Goal: Task Accomplishment & Management: Use online tool/utility

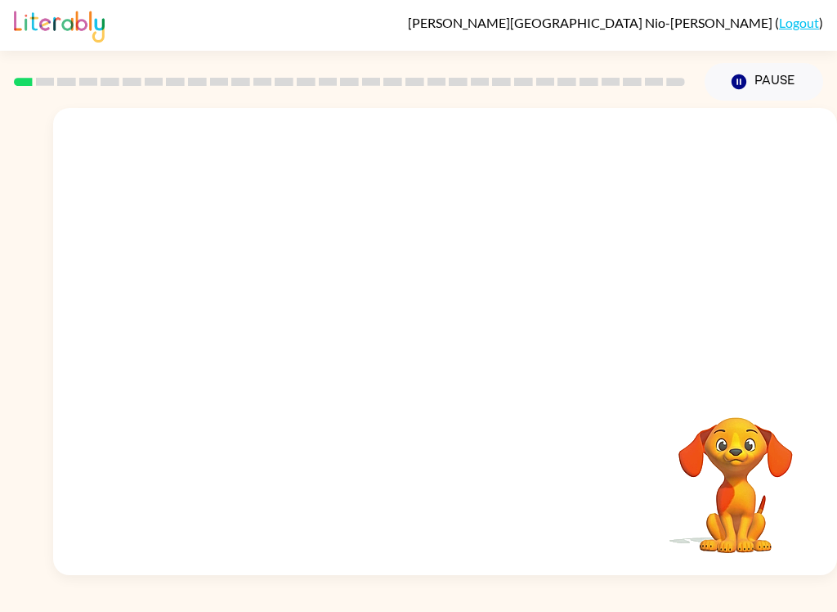
click at [692, 535] on video "Your browser must support playing .mp4 files to use Literably. Please try using…" at bounding box center [736, 474] width 164 height 164
click at [737, 183] on div at bounding box center [445, 245] width 784 height 275
click at [588, 171] on div at bounding box center [445, 245] width 784 height 275
click at [723, 505] on video "Your browser must support playing .mp4 files to use Literably. Please try using…" at bounding box center [736, 474] width 164 height 164
click at [711, 481] on video "Your browser must support playing .mp4 files to use Literably. Please try using…" at bounding box center [736, 474] width 164 height 164
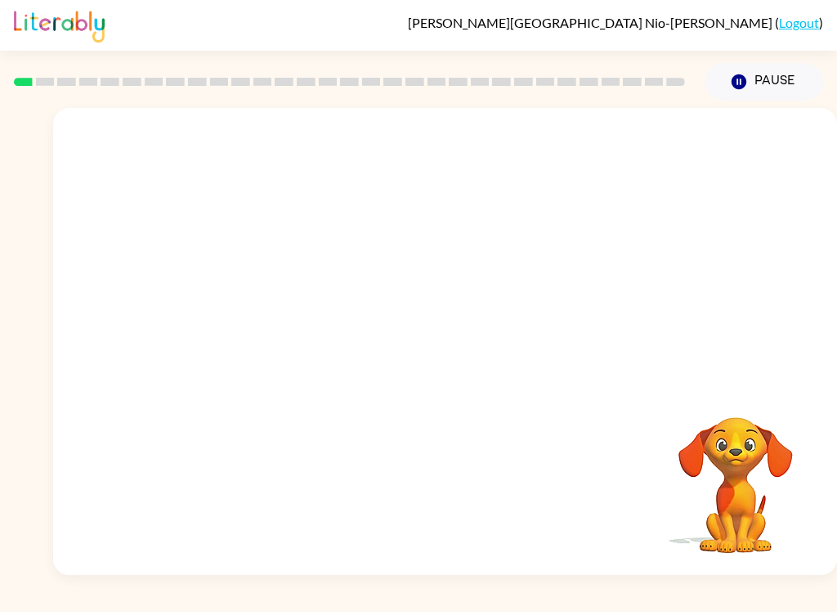
click at [581, 146] on div at bounding box center [445, 245] width 784 height 275
click at [245, 99] on div at bounding box center [349, 81] width 691 height 57
click at [749, 110] on div at bounding box center [445, 245] width 784 height 275
click at [736, 99] on button "Pause Pause" at bounding box center [764, 82] width 119 height 38
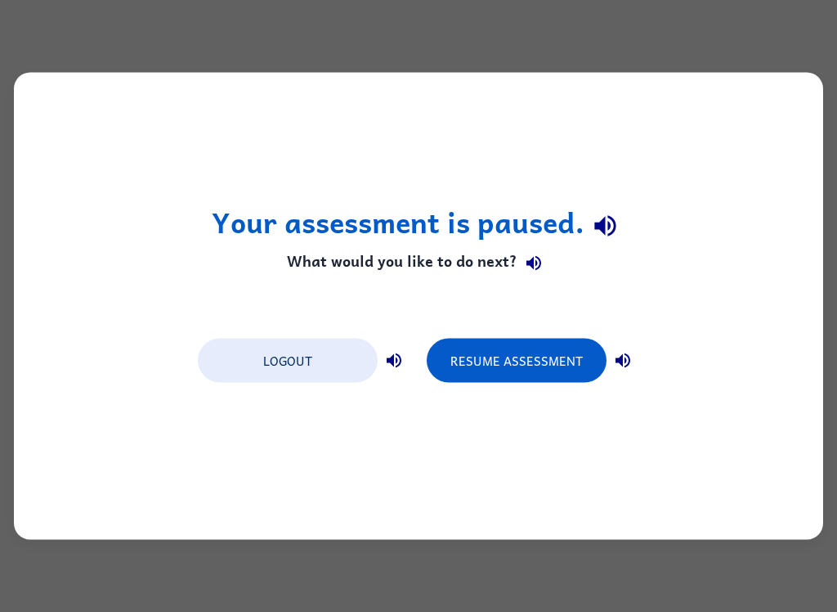
click at [483, 370] on button "Resume Assessment" at bounding box center [517, 361] width 180 height 44
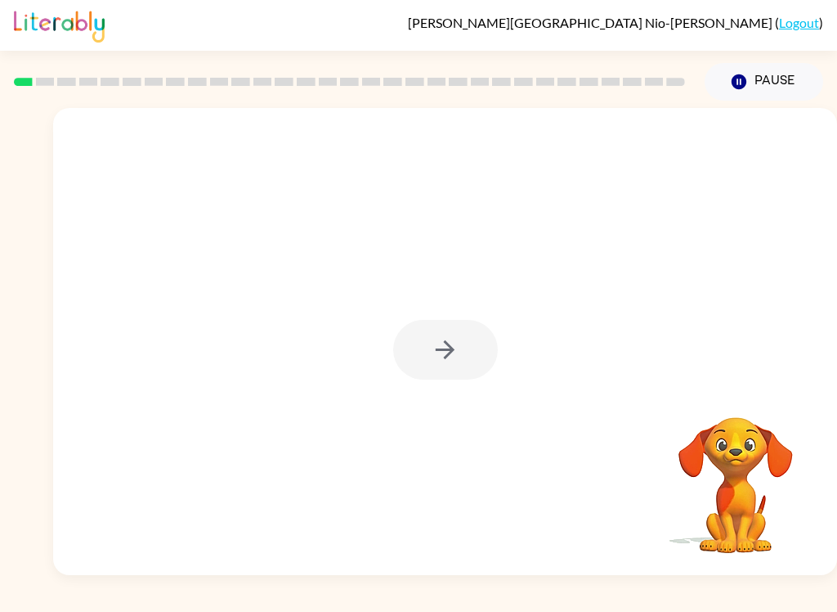
click at [467, 365] on div at bounding box center [445, 350] width 105 height 60
click at [481, 361] on button "button" at bounding box center [445, 350] width 105 height 60
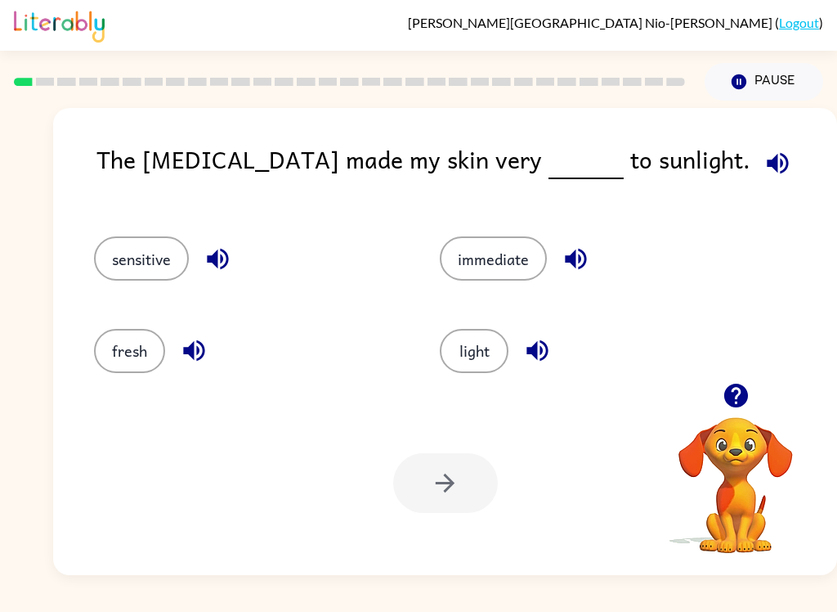
click at [482, 361] on button "light" at bounding box center [474, 351] width 69 height 44
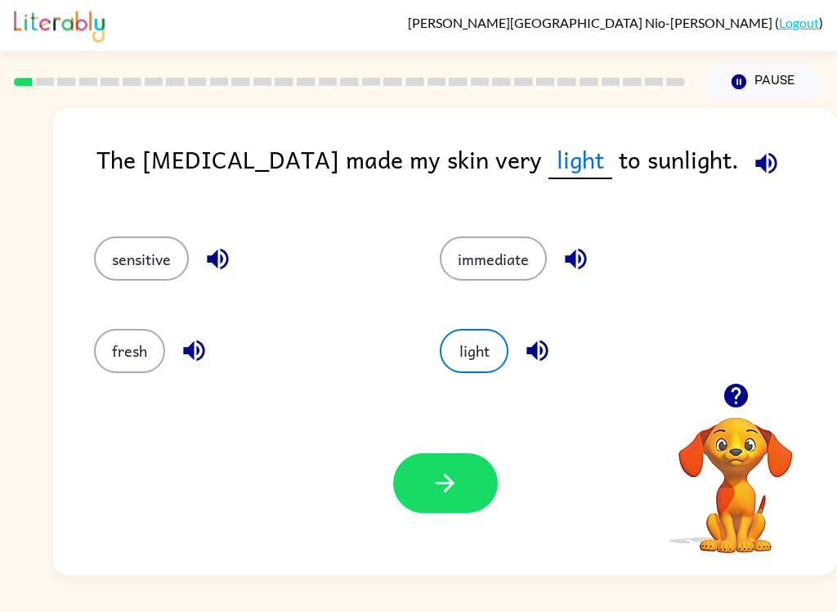
click at [448, 513] on button "button" at bounding box center [445, 483] width 105 height 60
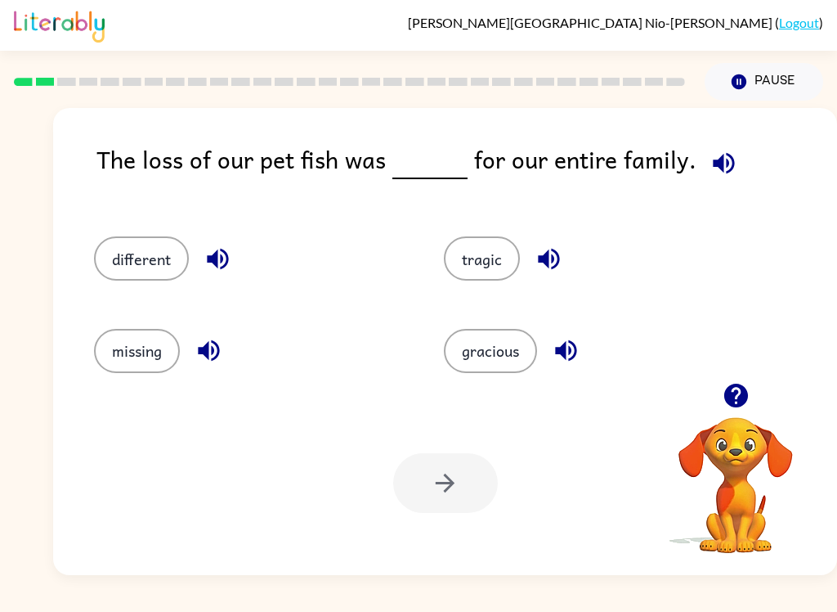
click at [724, 162] on icon "button" at bounding box center [723, 162] width 21 height 21
click at [106, 270] on button "different" at bounding box center [141, 258] width 95 height 44
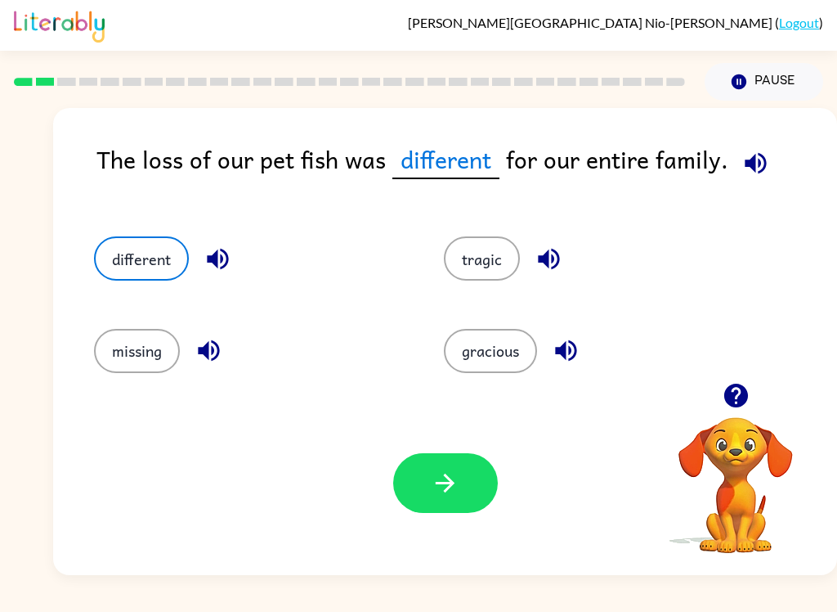
click at [469, 465] on button "button" at bounding box center [445, 483] width 105 height 60
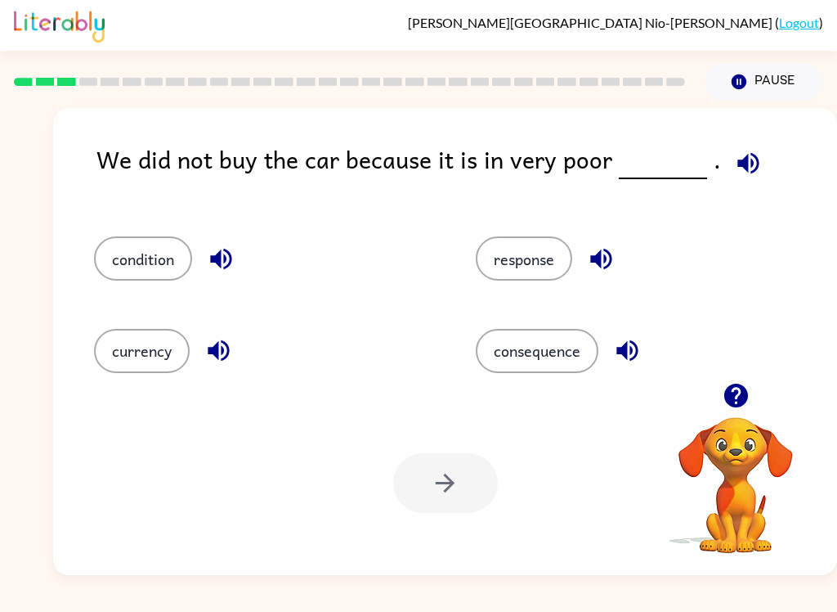
click at [734, 156] on icon "button" at bounding box center [748, 163] width 29 height 29
click at [113, 253] on button "condition" at bounding box center [143, 258] width 98 height 44
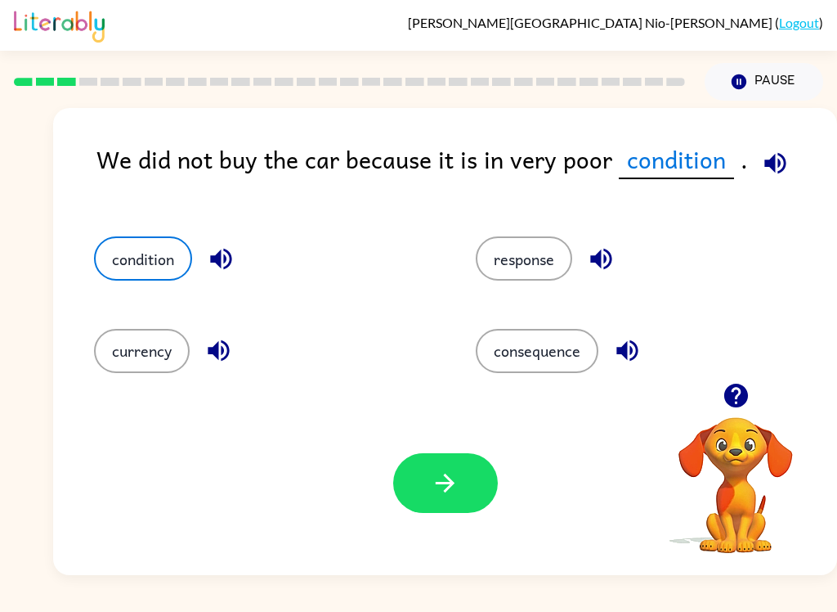
click at [449, 503] on button "button" at bounding box center [445, 483] width 105 height 60
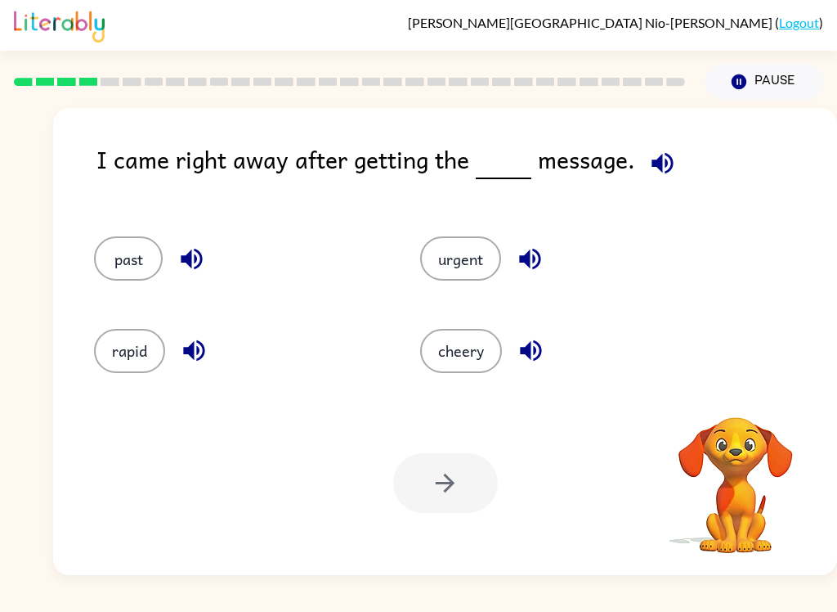
click at [660, 160] on icon "button" at bounding box center [663, 163] width 29 height 29
click at [658, 168] on icon "button" at bounding box center [662, 162] width 21 height 21
click at [105, 352] on button "rapid" at bounding box center [129, 351] width 71 height 44
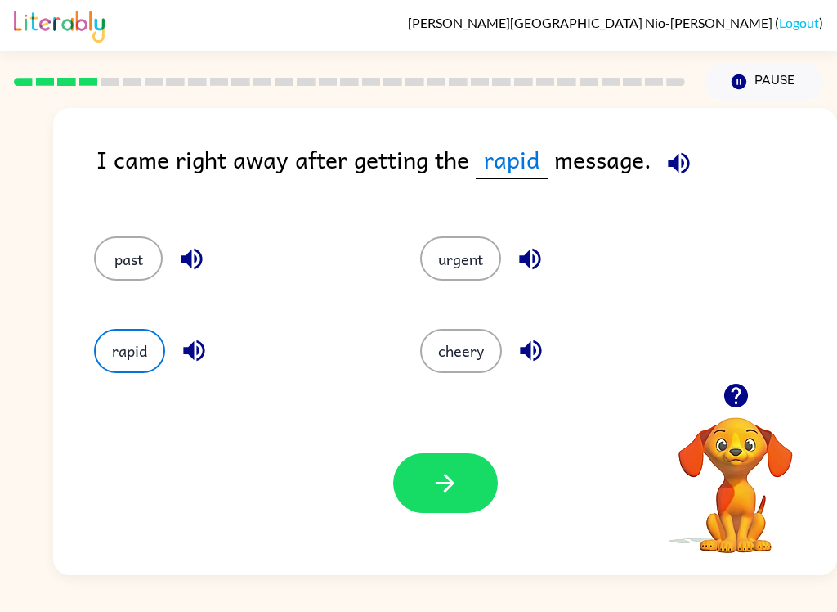
click at [472, 483] on button "button" at bounding box center [445, 483] width 105 height 60
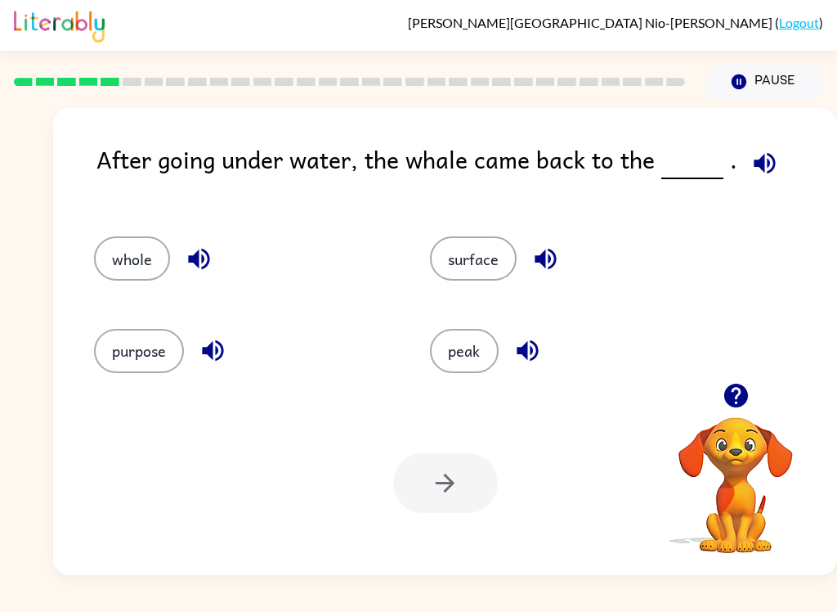
click at [751, 155] on icon "button" at bounding box center [765, 163] width 29 height 29
click at [107, 278] on button "whole" at bounding box center [132, 258] width 76 height 44
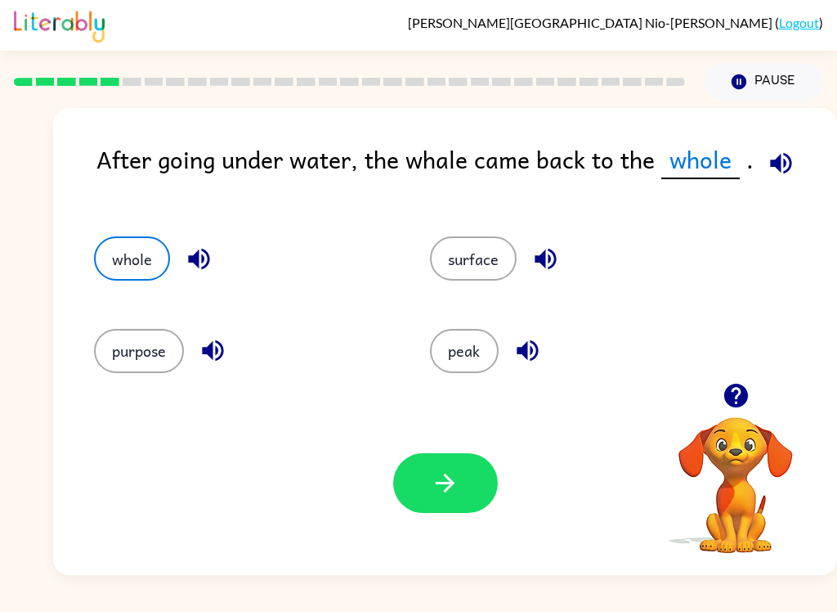
click at [414, 511] on button "button" at bounding box center [445, 483] width 105 height 60
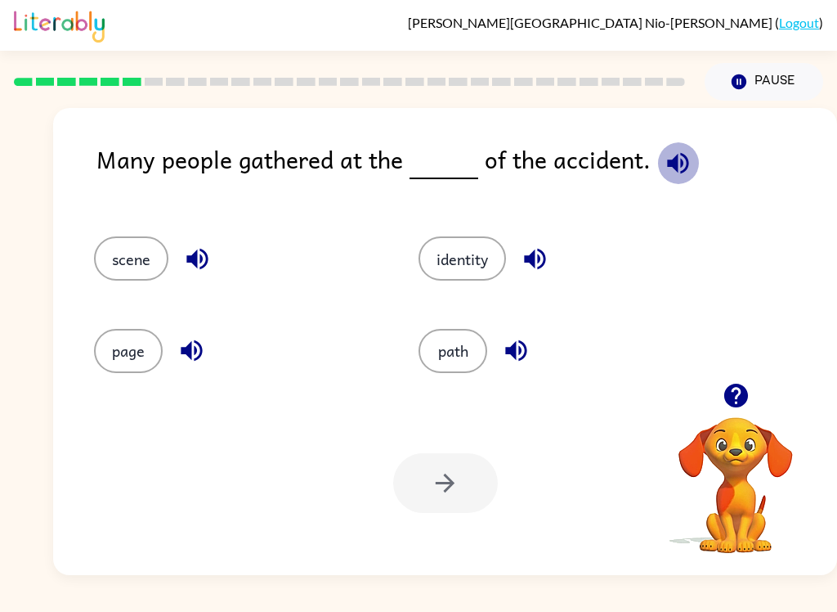
click at [664, 164] on icon "button" at bounding box center [678, 163] width 29 height 29
click at [483, 337] on button "path" at bounding box center [453, 351] width 69 height 44
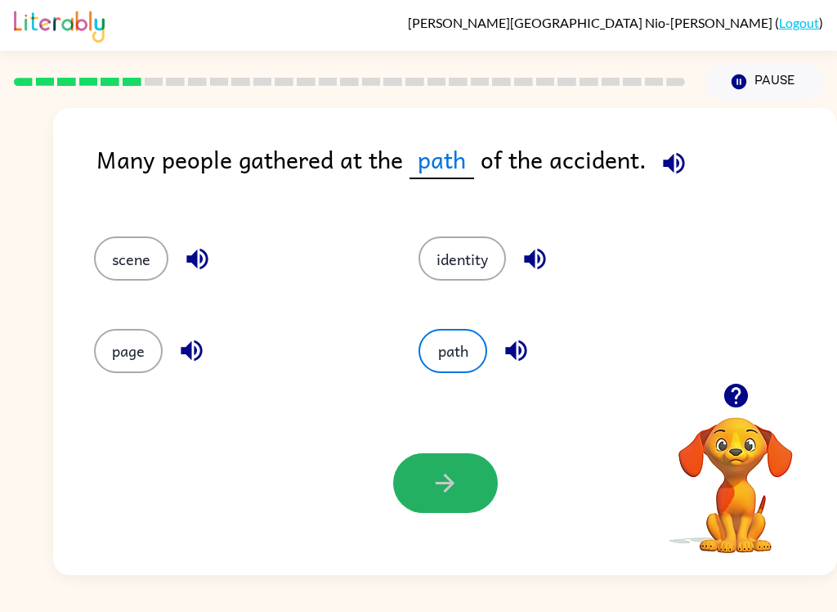
click at [422, 471] on button "button" at bounding box center [445, 483] width 105 height 60
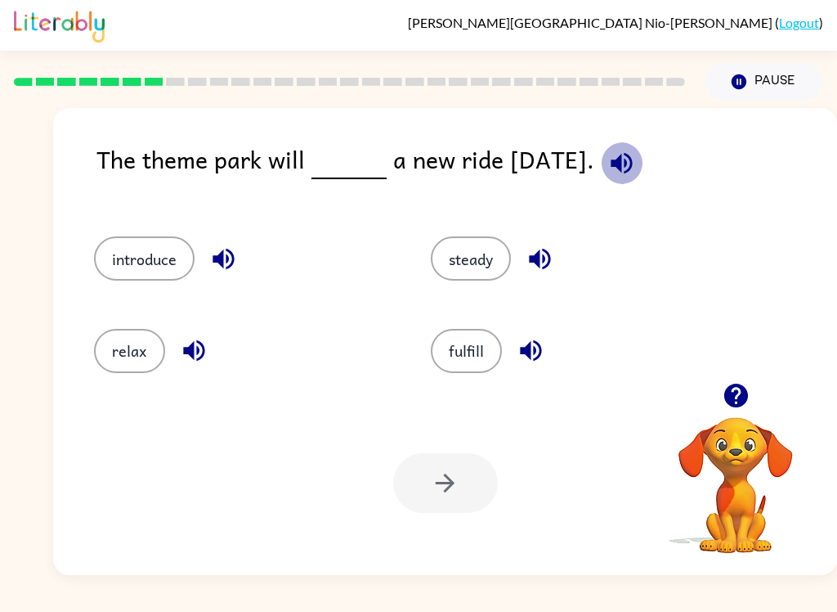
click at [633, 152] on icon "button" at bounding box center [622, 163] width 29 height 29
click at [143, 234] on div "introduce" at bounding box center [231, 251] width 337 height 92
click at [123, 260] on button "introduce" at bounding box center [144, 258] width 101 height 44
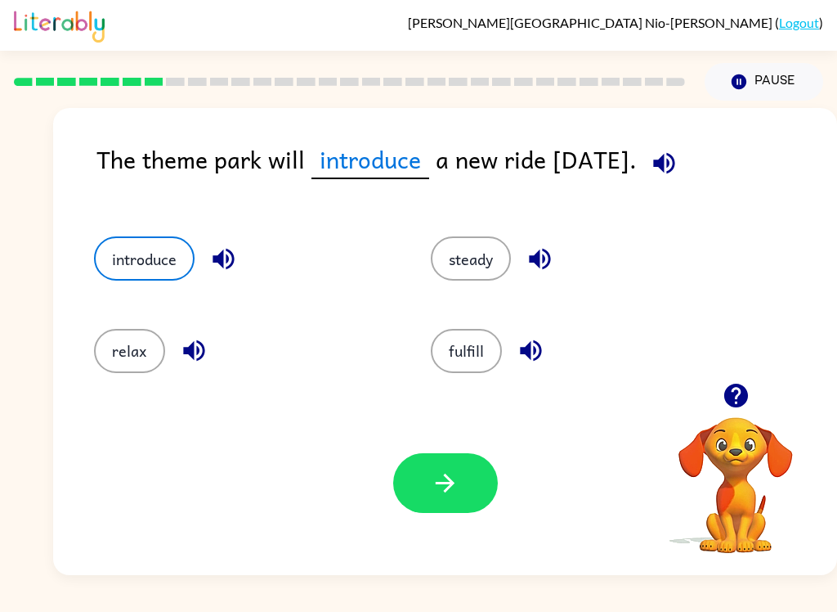
click at [465, 511] on button "button" at bounding box center [445, 483] width 105 height 60
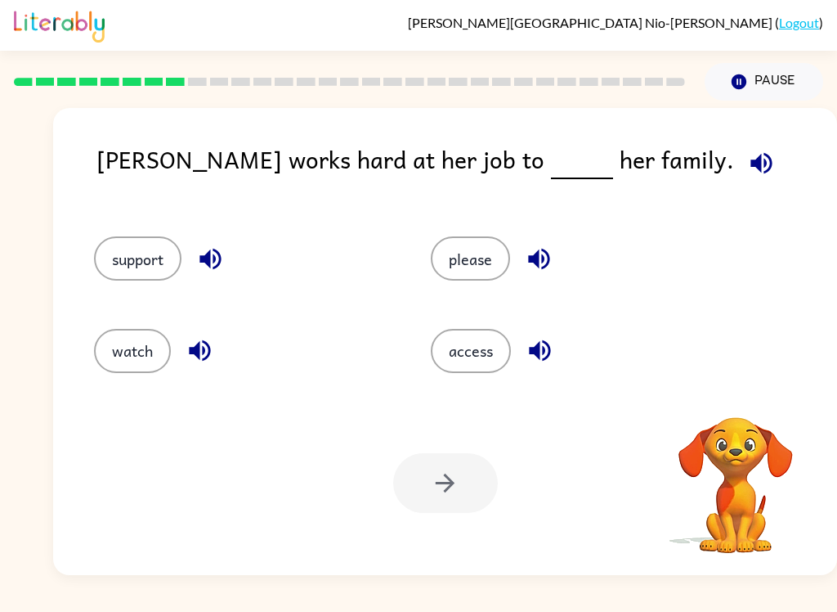
click at [747, 154] on icon "button" at bounding box center [761, 163] width 29 height 29
click at [729, 385] on icon "button" at bounding box center [736, 395] width 29 height 29
click at [97, 75] on div at bounding box center [349, 81] width 691 height 57
click at [747, 167] on icon "button" at bounding box center [761, 163] width 29 height 29
click at [741, 159] on button "button" at bounding box center [762, 163] width 42 height 42
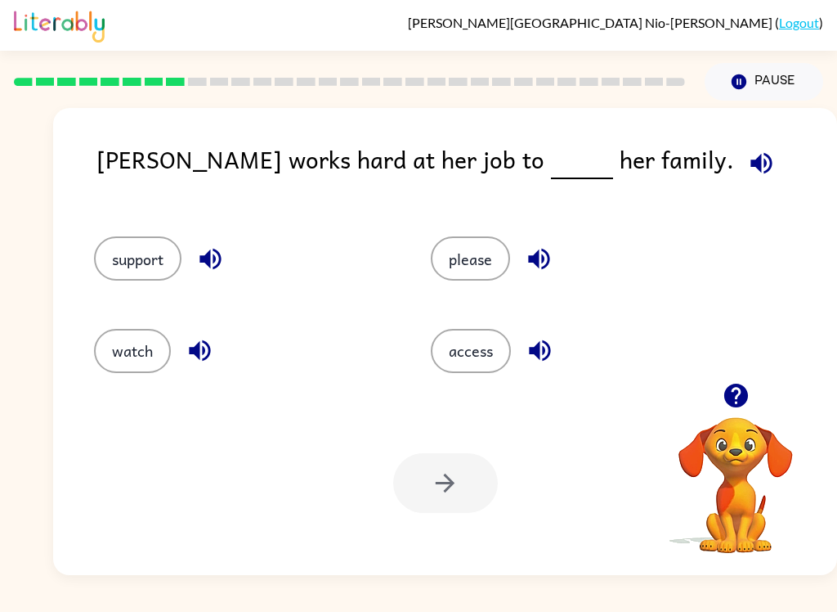
click at [656, 157] on div "[PERSON_NAME] works hard at her job to her family." at bounding box center [467, 172] width 741 height 63
click at [751, 163] on icon "button" at bounding box center [761, 162] width 21 height 21
click at [747, 170] on icon "button" at bounding box center [761, 163] width 29 height 29
click at [123, 248] on button "support" at bounding box center [138, 258] width 88 height 44
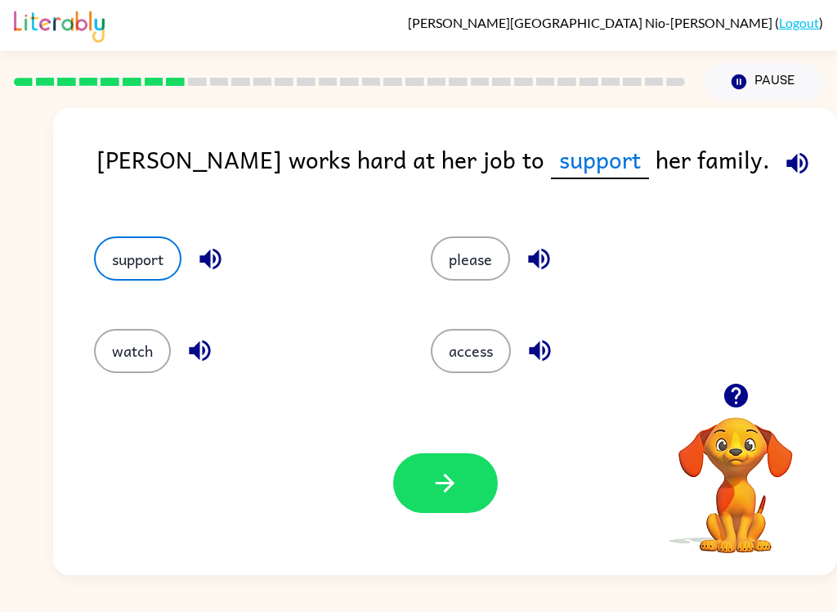
click at [409, 506] on button "button" at bounding box center [445, 483] width 105 height 60
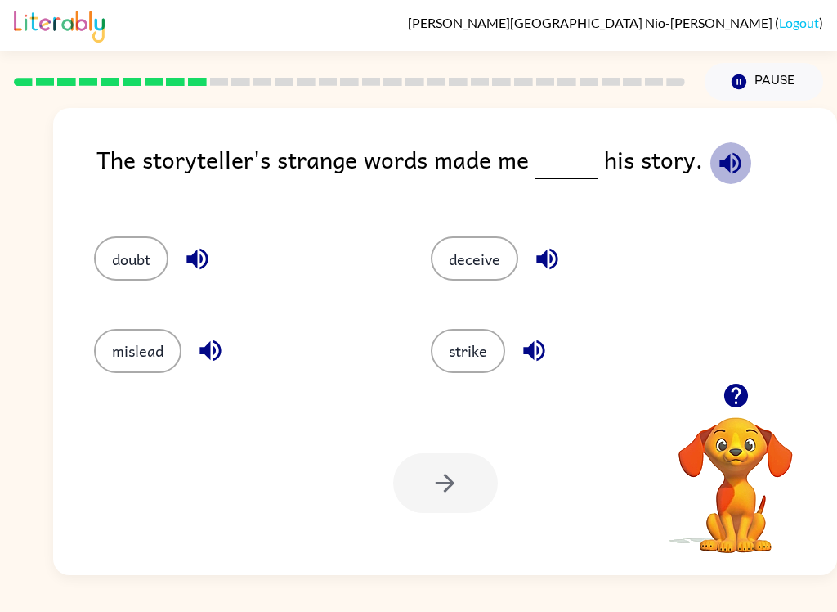
click at [710, 159] on button "button" at bounding box center [731, 163] width 42 height 42
click at [113, 265] on button "doubt" at bounding box center [131, 258] width 74 height 44
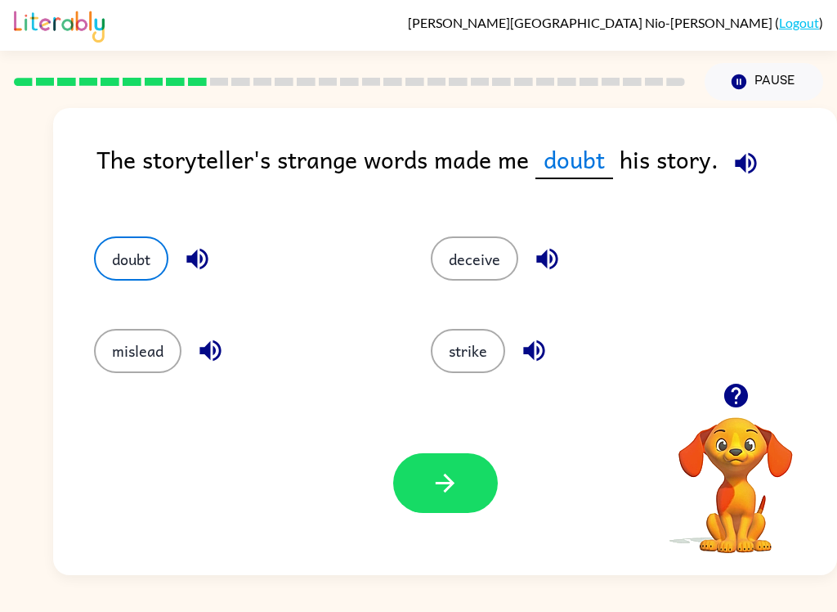
click at [460, 455] on button "button" at bounding box center [445, 483] width 105 height 60
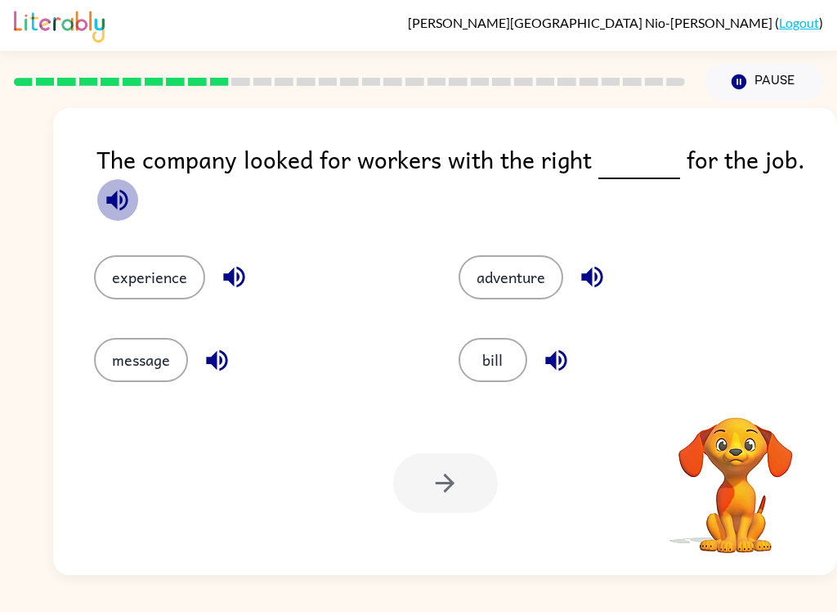
click at [111, 195] on icon "button" at bounding box center [117, 200] width 29 height 29
click at [788, 110] on div "The company looked for workers with the right for the job. experience adventure…" at bounding box center [445, 341] width 784 height 467
click at [804, 152] on div "The company looked for workers with the right for the job." at bounding box center [467, 182] width 741 height 82
click at [109, 205] on icon "button" at bounding box center [116, 199] width 21 height 21
click at [98, 200] on button "button" at bounding box center [118, 200] width 42 height 42
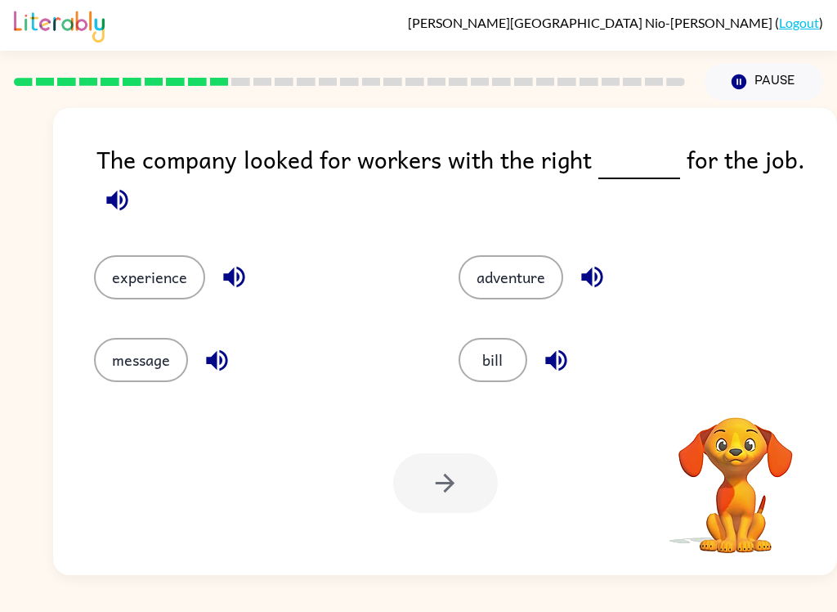
click at [98, 200] on button "button" at bounding box center [118, 200] width 42 height 42
click at [110, 201] on icon "button" at bounding box center [116, 199] width 21 height 21
click at [823, 81] on button "Pause Pause" at bounding box center [764, 82] width 119 height 38
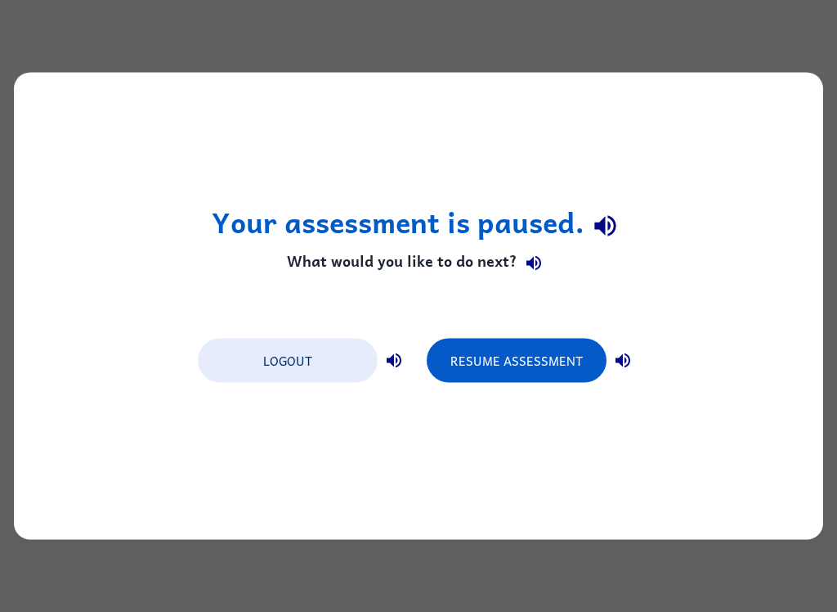
click at [559, 375] on button "Resume Assessment" at bounding box center [517, 361] width 180 height 44
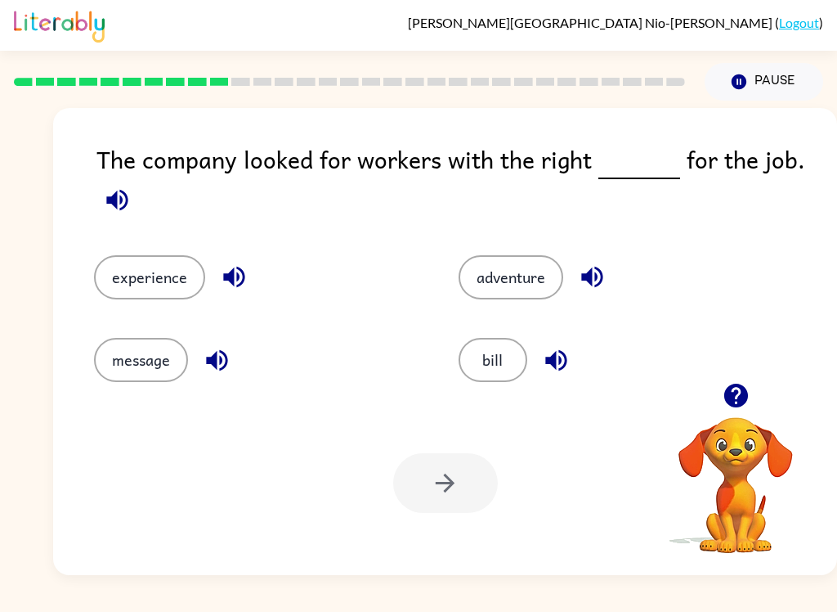
click at [115, 196] on icon "button" at bounding box center [116, 199] width 21 height 21
click at [117, 284] on button "experience" at bounding box center [149, 277] width 111 height 44
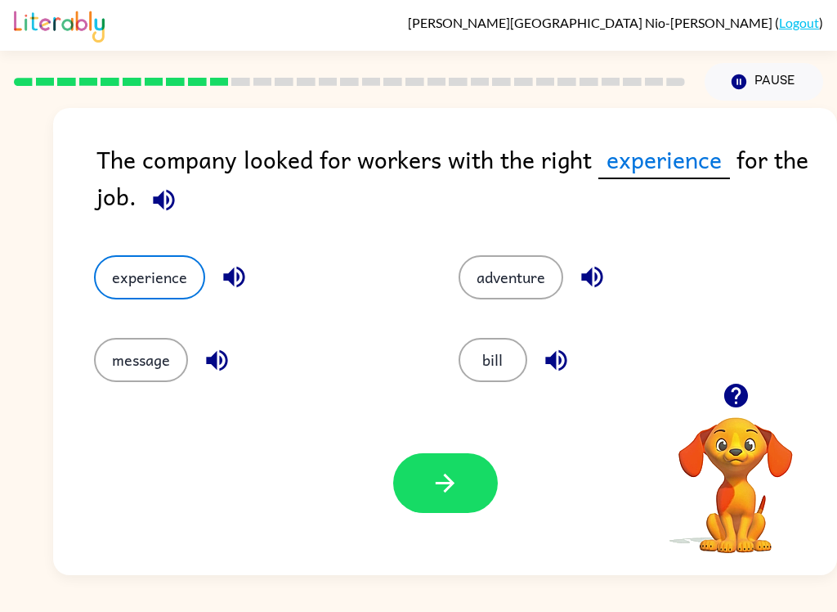
click at [444, 481] on icon "button" at bounding box center [445, 483] width 29 height 29
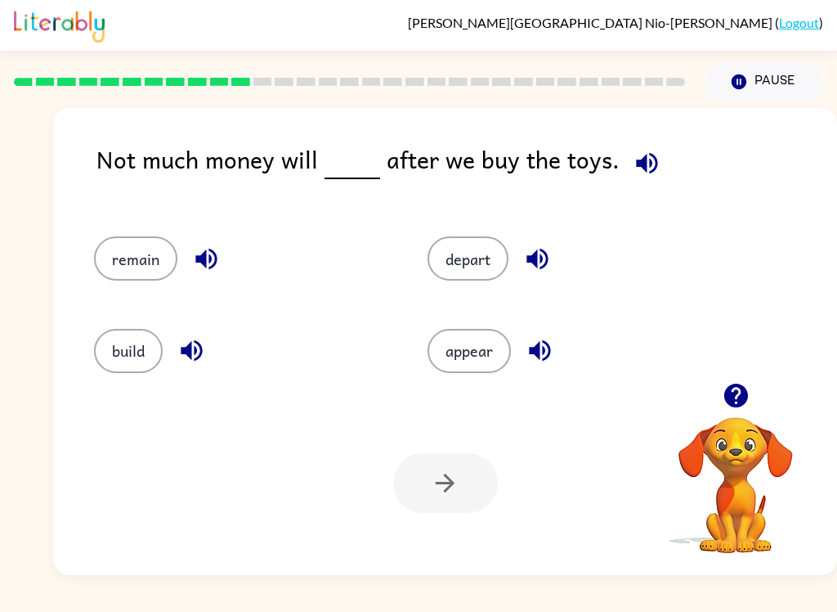
click at [651, 159] on icon "button" at bounding box center [647, 163] width 29 height 29
click at [501, 343] on button "appear" at bounding box center [469, 351] width 83 height 44
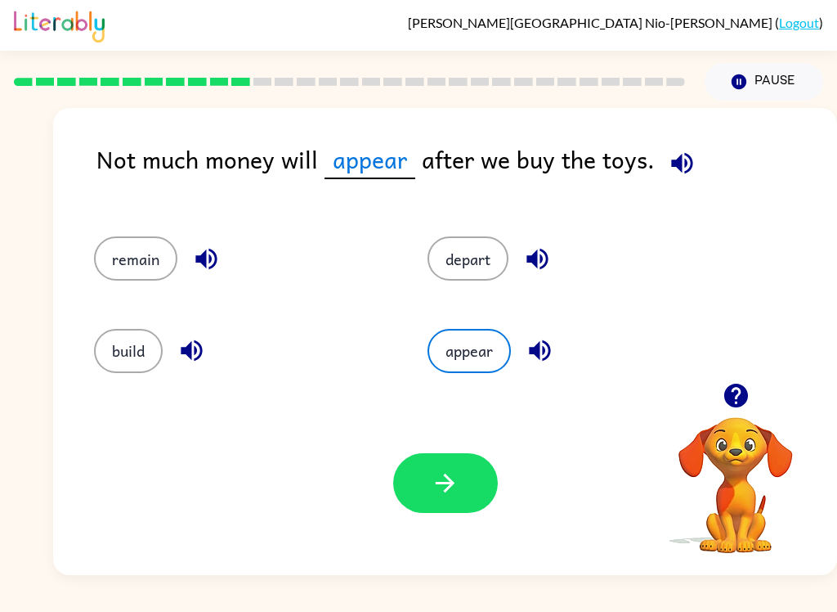
click at [429, 491] on button "button" at bounding box center [445, 483] width 105 height 60
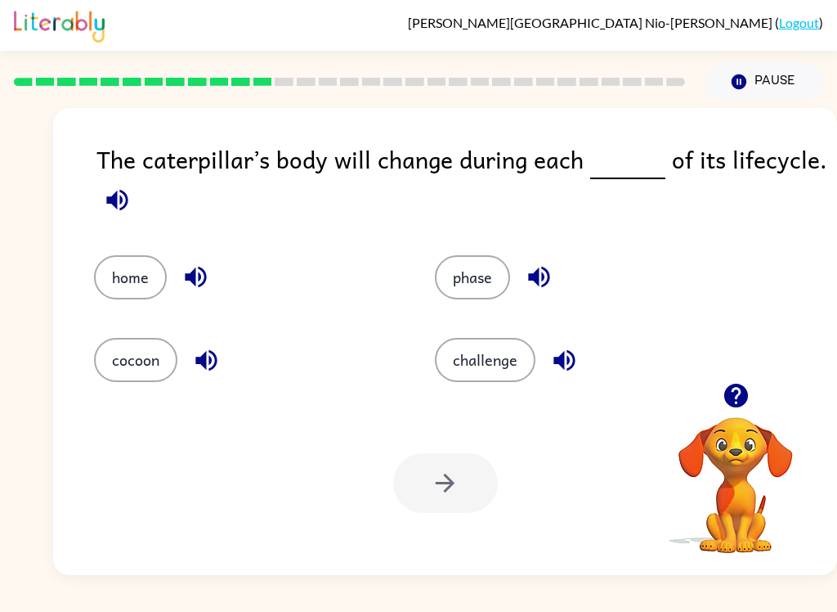
click at [101, 218] on div "The caterpillar’s body will change during each of its lifecycle." at bounding box center [467, 182] width 741 height 82
click at [108, 199] on icon "button" at bounding box center [117, 200] width 29 height 29
click at [39, 196] on div "The caterpillar’s body will change during each of its lifecycle. home phase coc…" at bounding box center [418, 338] width 837 height 474
click at [103, 218] on button "button" at bounding box center [118, 200] width 42 height 42
click at [106, 201] on icon "button" at bounding box center [117, 200] width 29 height 29
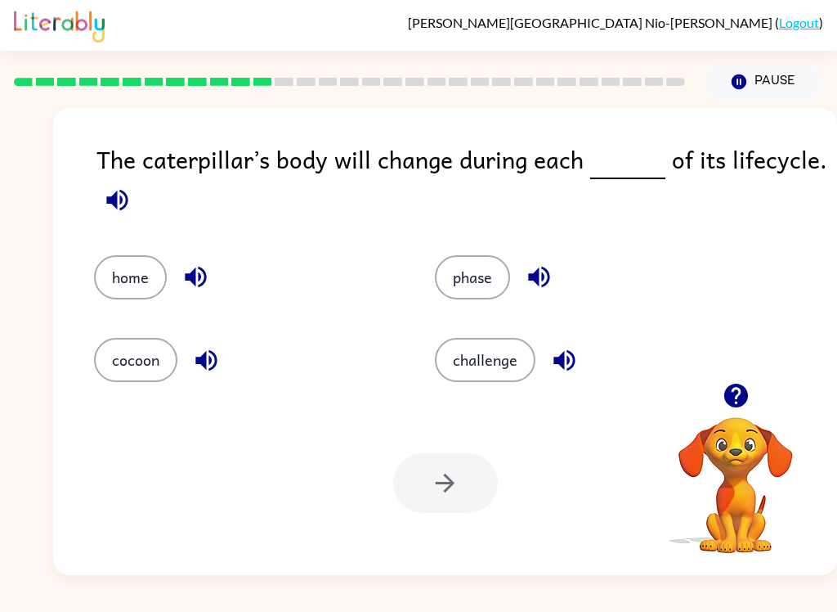
click at [107, 204] on icon "button" at bounding box center [116, 199] width 21 height 21
click at [114, 356] on button "cocoon" at bounding box center [135, 360] width 83 height 44
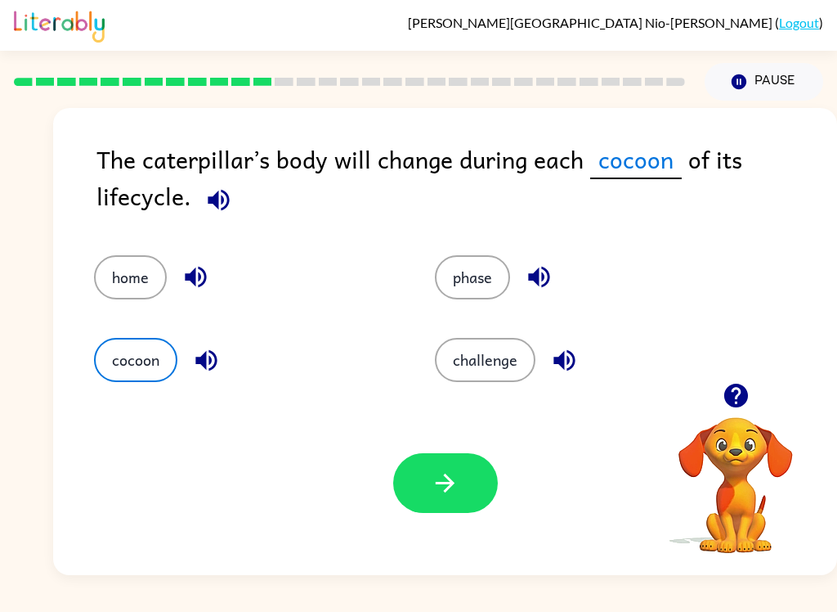
click at [464, 485] on button "button" at bounding box center [445, 483] width 105 height 60
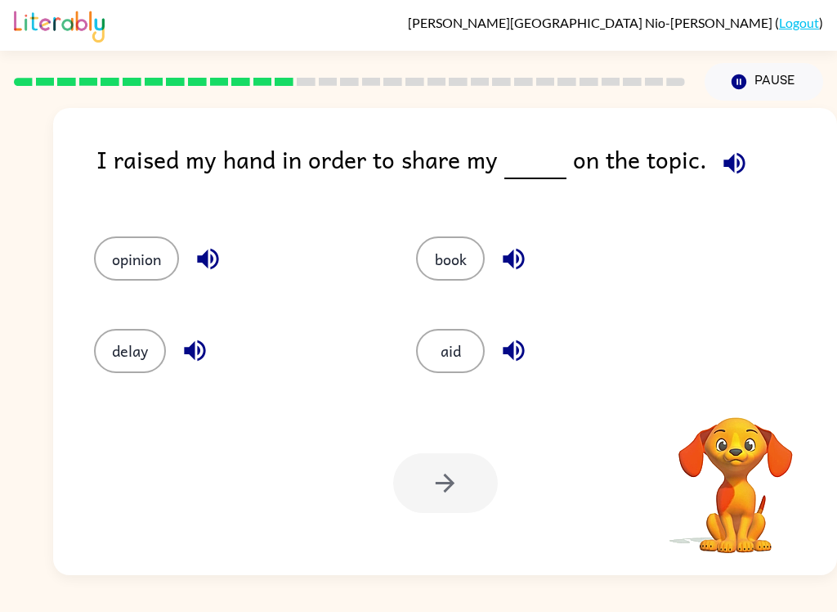
click at [581, 574] on div "Your browser must support playing .mp4 files to use Literably. Please try using…" at bounding box center [445, 483] width 784 height 184
click at [557, 583] on div "[PERSON_NAME] Nio-[PERSON_NAME] ( Logout ) Pause Pause I raised my hand in orde…" at bounding box center [418, 306] width 837 height 612
click at [566, 565] on div "Your browser must support playing .mp4 files to use Literably. Please try using…" at bounding box center [445, 483] width 784 height 184
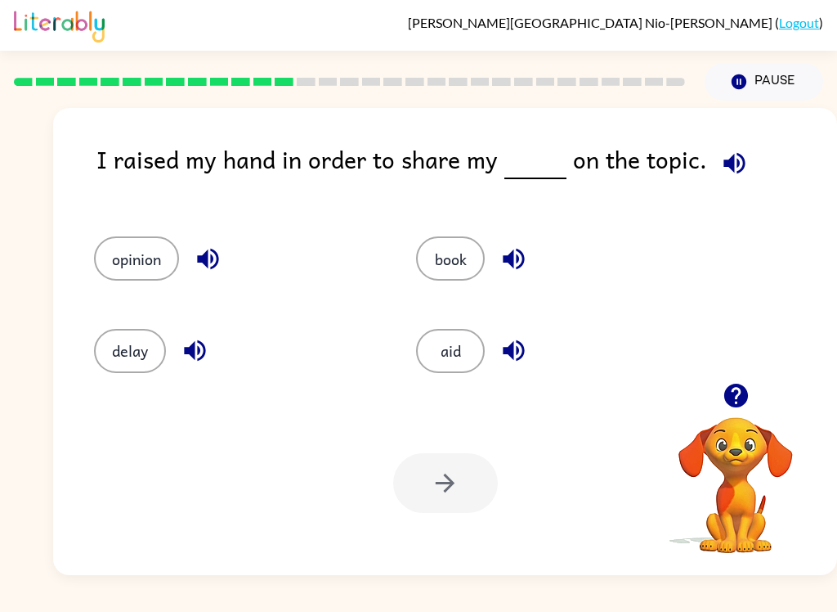
click at [566, 565] on div "Your browser must support playing .mp4 files to use Literably. Please try using…" at bounding box center [445, 483] width 784 height 184
click at [110, 239] on button "opinion" at bounding box center [136, 258] width 85 height 44
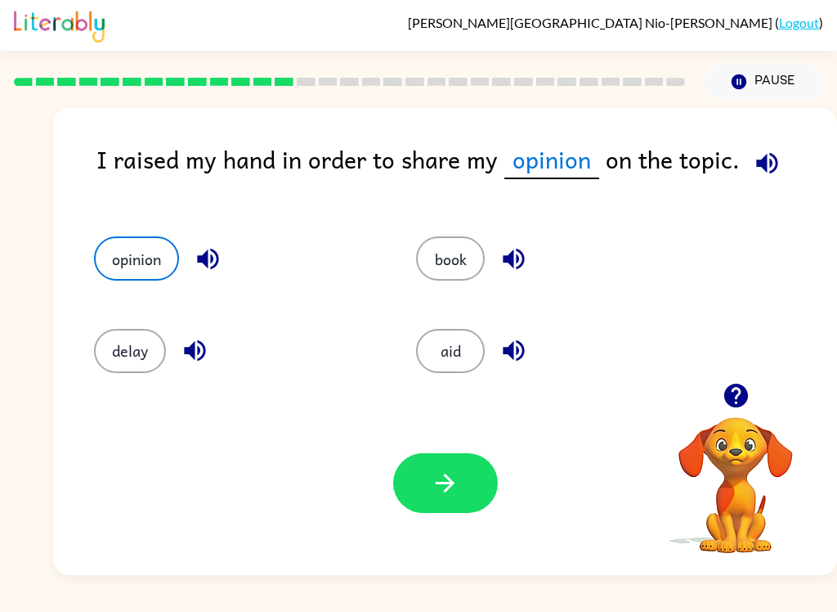
click at [456, 501] on button "button" at bounding box center [445, 483] width 105 height 60
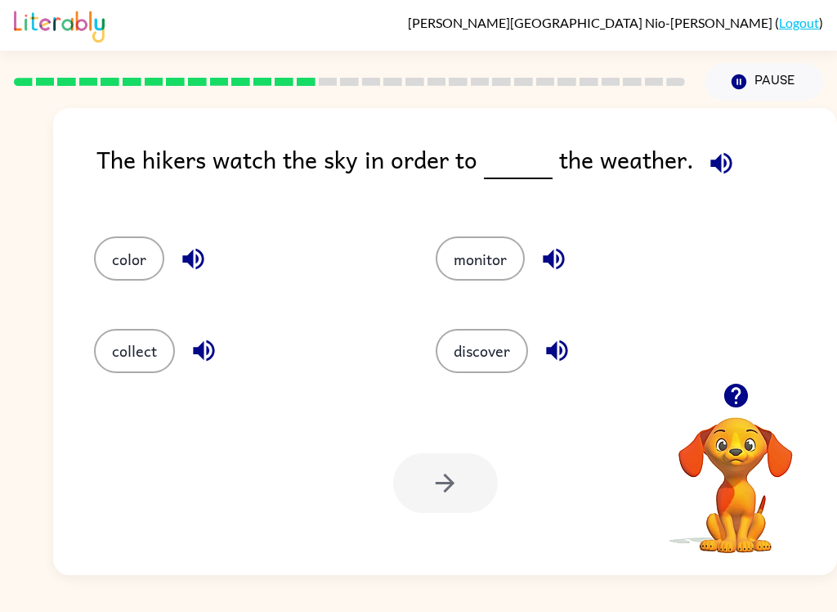
click at [470, 360] on button "discover" at bounding box center [482, 351] width 92 height 44
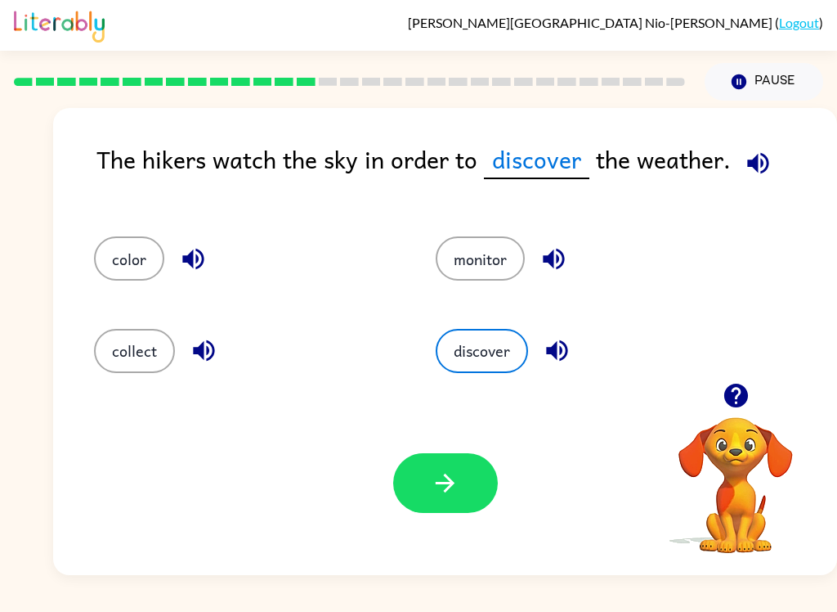
click at [469, 469] on button "button" at bounding box center [445, 483] width 105 height 60
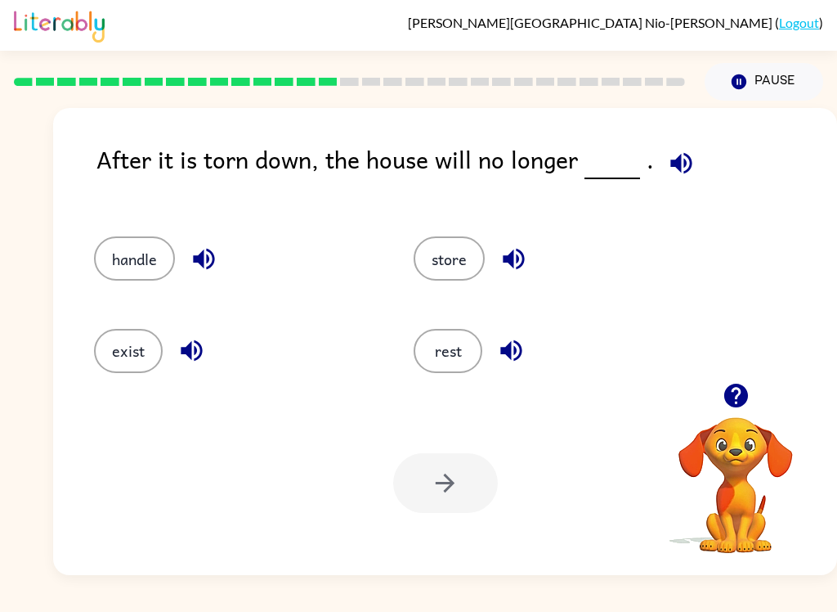
click at [111, 368] on button "exist" at bounding box center [128, 351] width 69 height 44
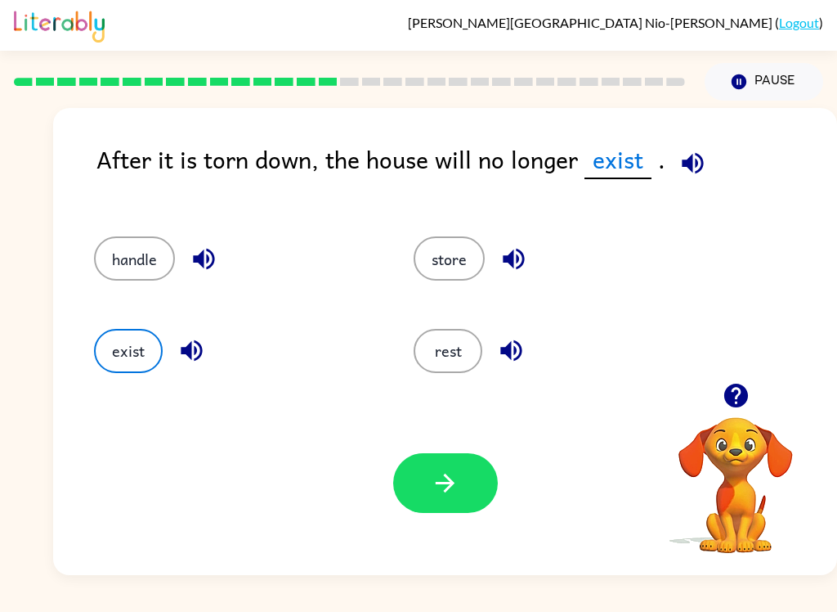
click at [469, 469] on button "button" at bounding box center [445, 483] width 105 height 60
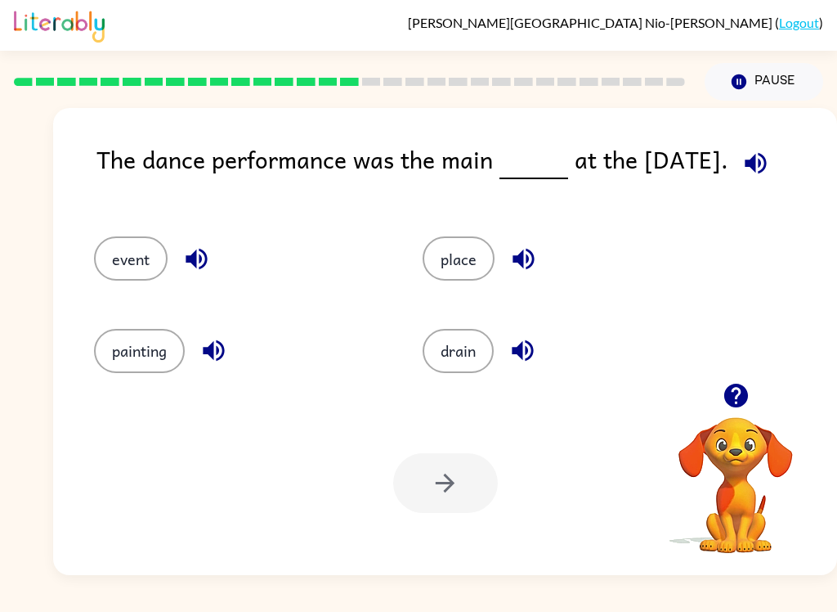
click at [769, 144] on span at bounding box center [753, 159] width 48 height 37
click at [764, 162] on icon "button" at bounding box center [756, 163] width 29 height 29
click at [109, 267] on button "event" at bounding box center [131, 258] width 74 height 44
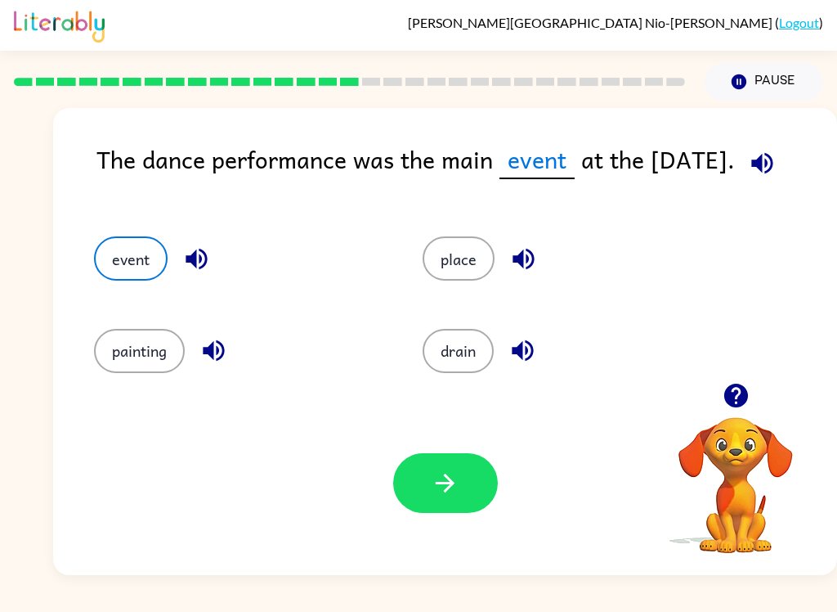
click at [442, 486] on icon "button" at bounding box center [445, 483] width 29 height 29
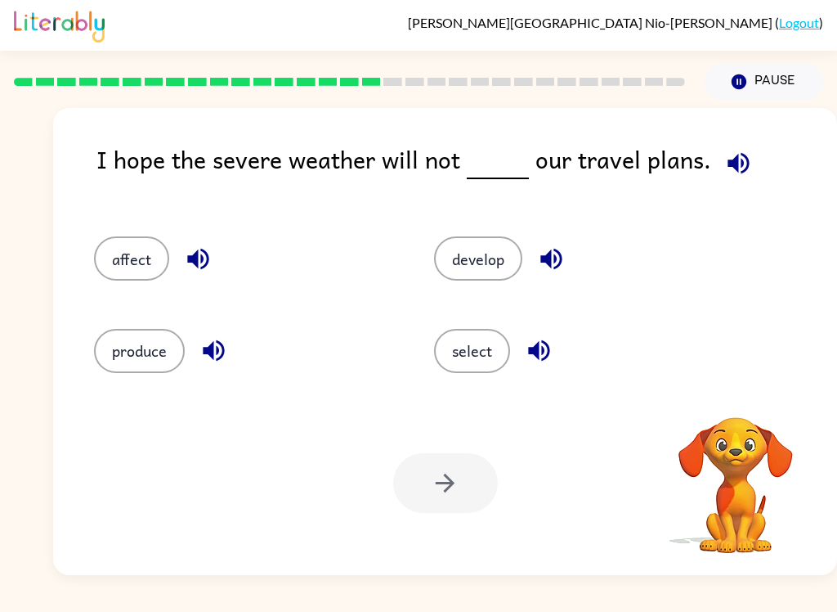
click at [732, 159] on icon "button" at bounding box center [739, 163] width 29 height 29
click at [728, 163] on icon "button" at bounding box center [738, 162] width 21 height 21
click at [736, 157] on icon "button" at bounding box center [738, 162] width 21 height 21
click at [92, 248] on div "affect" at bounding box center [233, 251] width 340 height 92
click at [105, 258] on button "affect" at bounding box center [131, 258] width 75 height 44
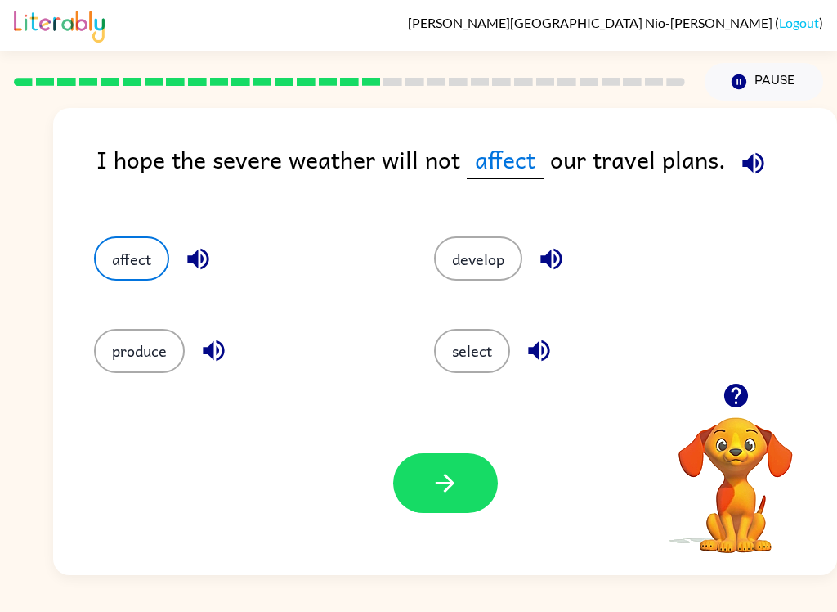
click at [452, 489] on icon "button" at bounding box center [445, 483] width 29 height 29
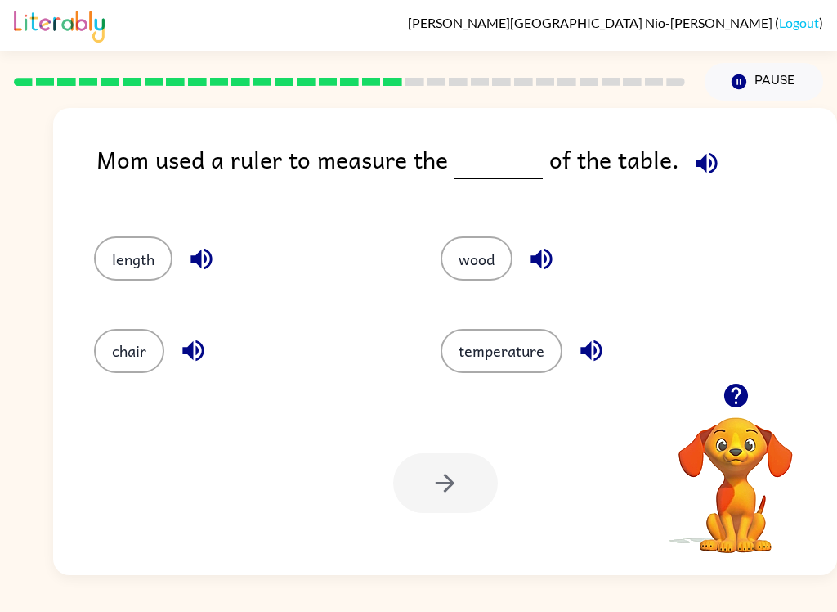
click at [696, 159] on icon "button" at bounding box center [706, 162] width 21 height 21
click at [694, 156] on icon "button" at bounding box center [707, 163] width 29 height 29
click at [88, 270] on div "length" at bounding box center [236, 251] width 347 height 92
click at [812, 381] on div at bounding box center [736, 396] width 164 height 42
click at [702, 166] on icon "button" at bounding box center [706, 162] width 21 height 21
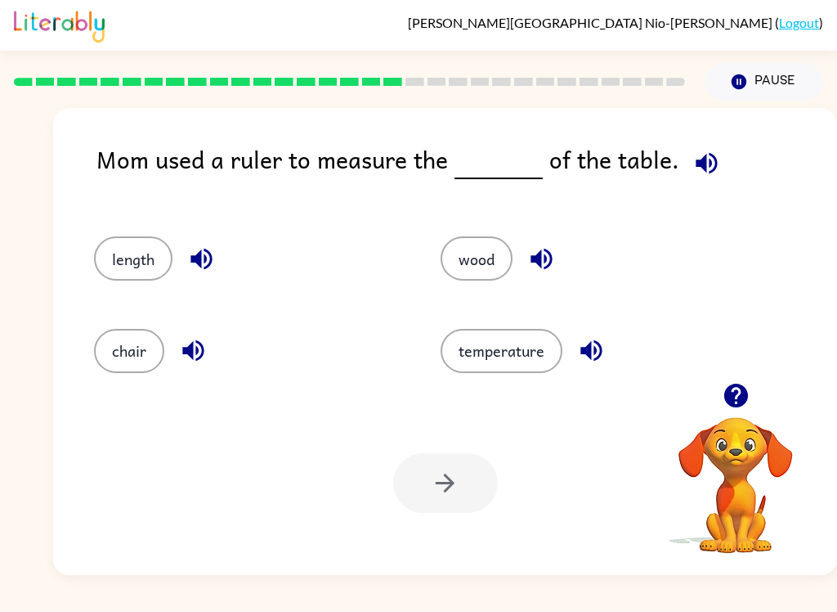
click at [708, 164] on icon "button" at bounding box center [706, 162] width 21 height 21
click at [471, 274] on button "wood" at bounding box center [477, 258] width 72 height 44
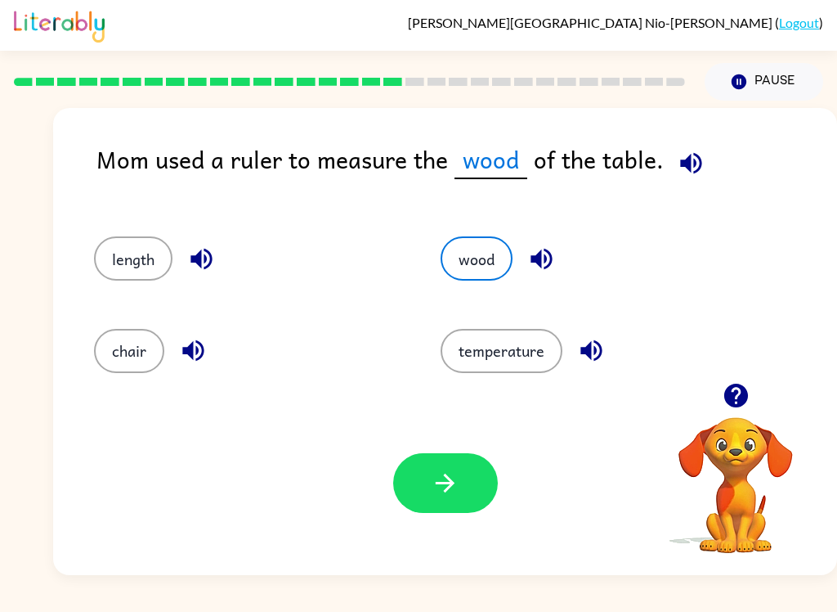
click at [385, 468] on div "Your browser must support playing .mp4 files to use Literably. Please try using…" at bounding box center [445, 483] width 784 height 184
click at [417, 471] on button "button" at bounding box center [445, 483] width 105 height 60
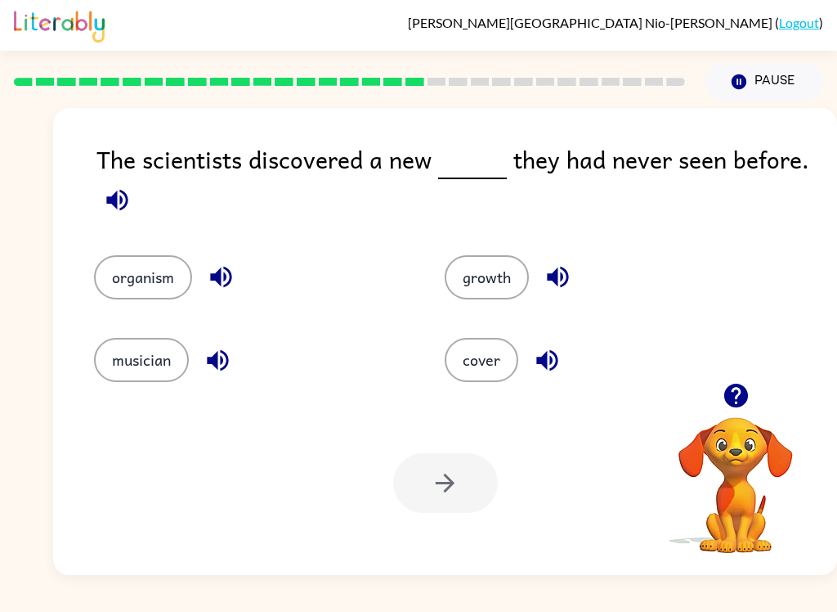
click at [109, 210] on icon "button" at bounding box center [117, 200] width 29 height 29
click at [147, 290] on button "organism" at bounding box center [143, 277] width 98 height 44
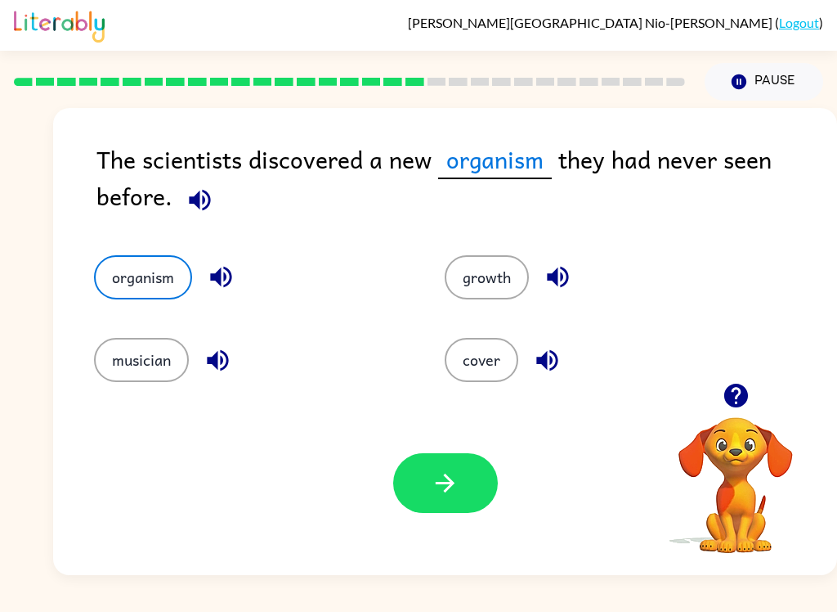
click at [389, 454] on div "Your browser must support playing .mp4 files to use Literably. Please try using…" at bounding box center [445, 483] width 784 height 184
click at [420, 487] on button "button" at bounding box center [445, 483] width 105 height 60
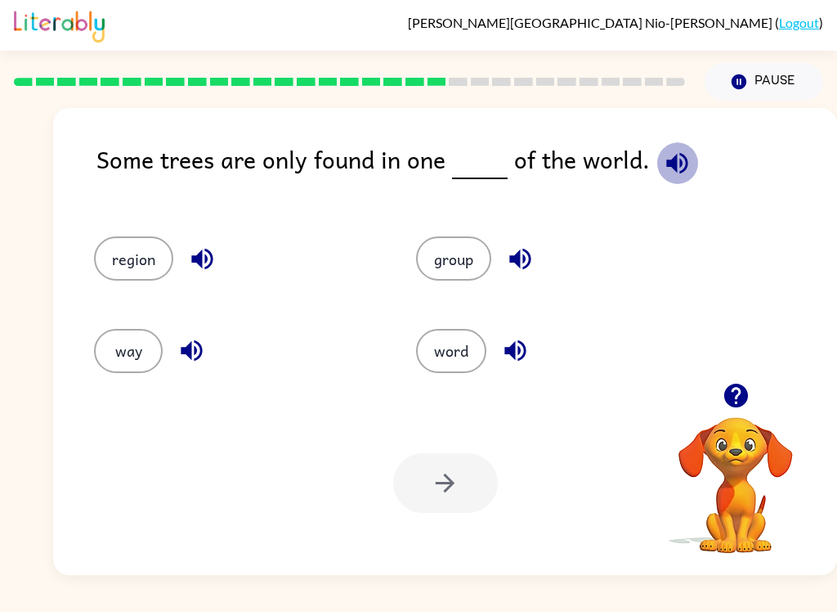
click at [679, 162] on icon "button" at bounding box center [677, 162] width 21 height 21
click at [111, 267] on button "region" at bounding box center [133, 258] width 79 height 44
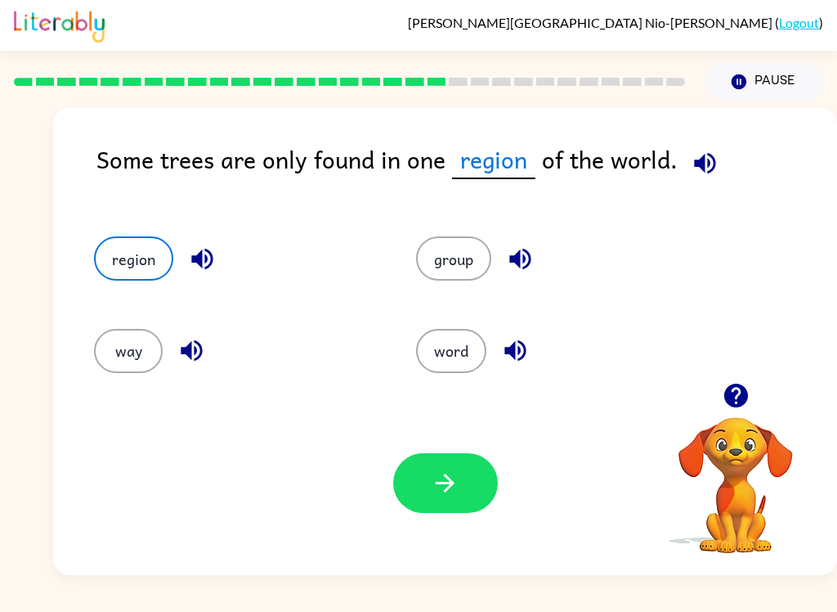
click at [419, 480] on button "button" at bounding box center [445, 483] width 105 height 60
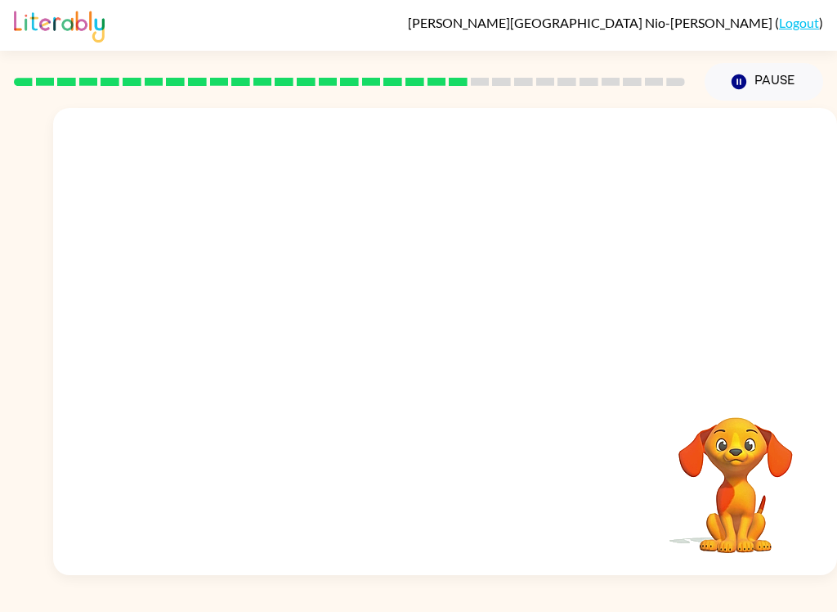
click at [281, 345] on video "Your browser must support playing .mp4 files to use Literably. Please try using…" at bounding box center [445, 245] width 784 height 275
click at [272, 358] on video "Your browser must support playing .mp4 files to use Literably. Please try using…" at bounding box center [445, 245] width 784 height 275
click at [275, 353] on video "Your browser must support playing .mp4 files to use Literably. Please try using…" at bounding box center [445, 245] width 784 height 275
click at [289, 357] on video "Your browser must support playing .mp4 files to use Literably. Please try using…" at bounding box center [445, 245] width 784 height 275
click at [53, 417] on div "Your browser must support playing .mp4 files to use Literably. Please try using…" at bounding box center [445, 341] width 784 height 467
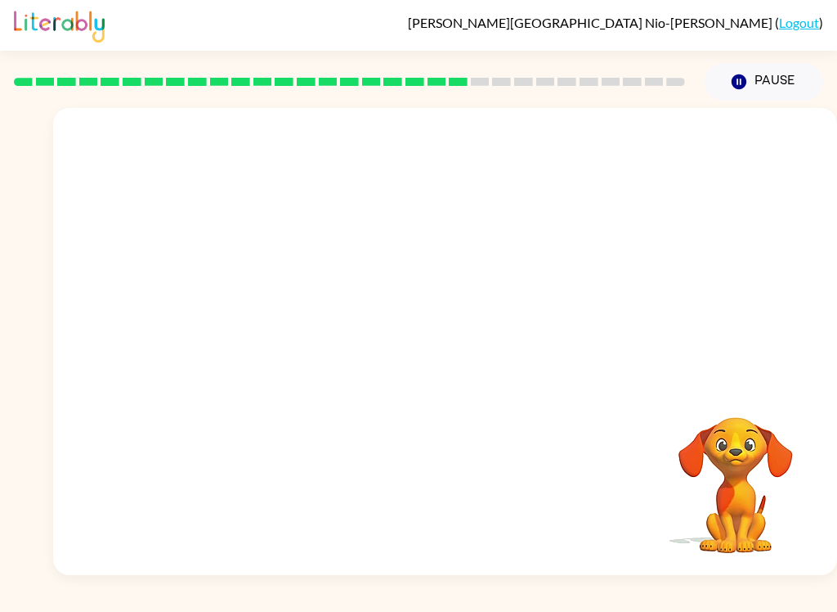
click at [276, 339] on video "Your browser must support playing .mp4 files to use Literably. Please try using…" at bounding box center [445, 245] width 784 height 275
click at [265, 362] on video "Your browser must support playing .mp4 files to use Literably. Please try using…" at bounding box center [445, 245] width 784 height 275
click at [250, 384] on div "Your browser must support playing .mp4 files to use Literably. Please try using…" at bounding box center [445, 341] width 784 height 467
click at [295, 385] on div "Your browser must support playing .mp4 files to use Literably. Please try using…" at bounding box center [445, 341] width 784 height 467
click at [6, 219] on div "Your browser must support playing .mp4 files to use Literably. Please try using…" at bounding box center [418, 338] width 837 height 474
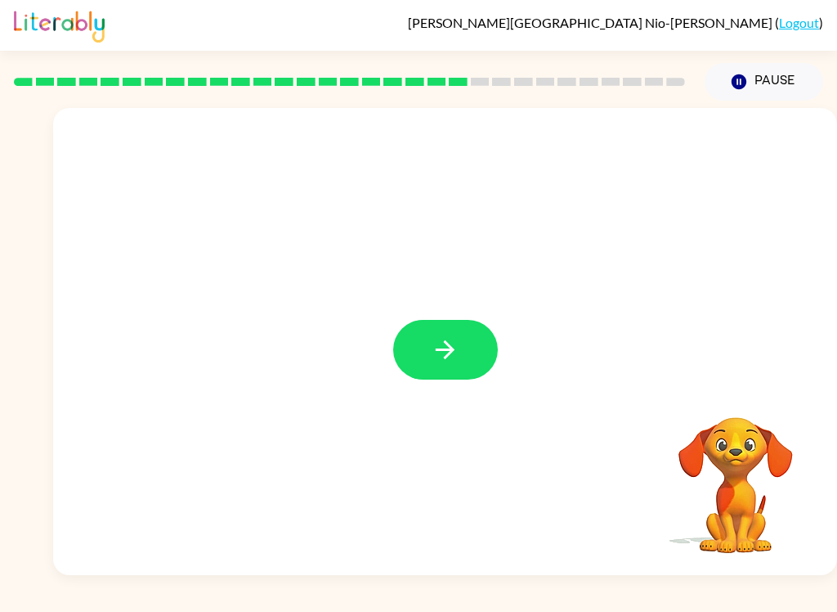
click at [429, 357] on button "button" at bounding box center [445, 350] width 105 height 60
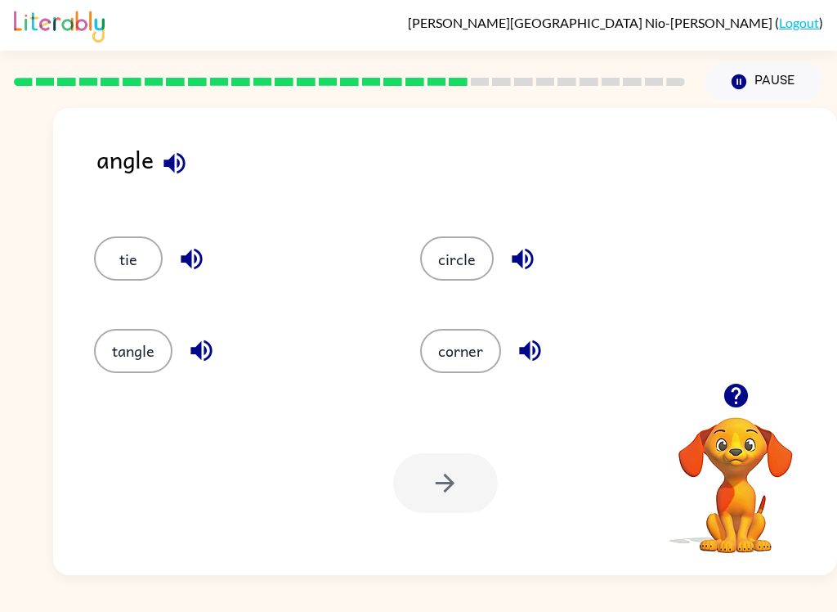
click at [444, 348] on button "corner" at bounding box center [460, 351] width 81 height 44
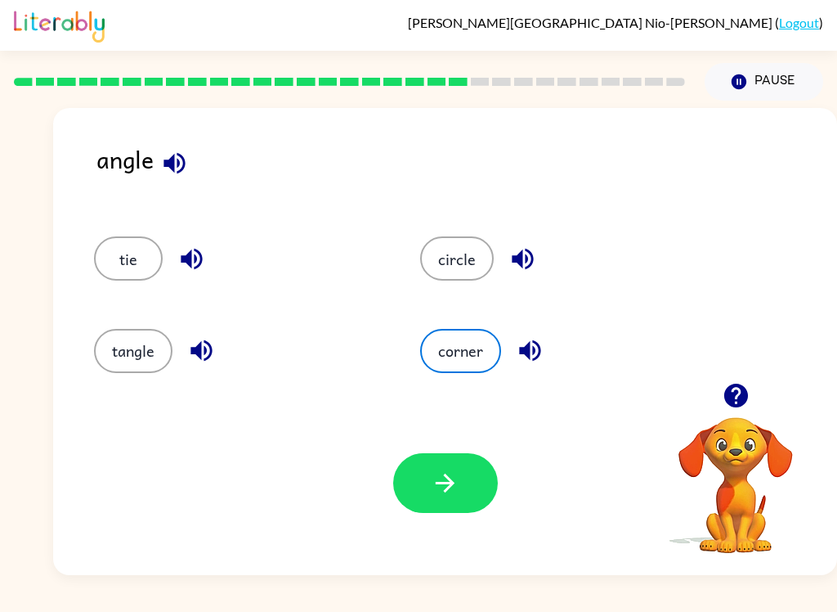
click at [444, 482] on icon "button" at bounding box center [445, 483] width 29 height 29
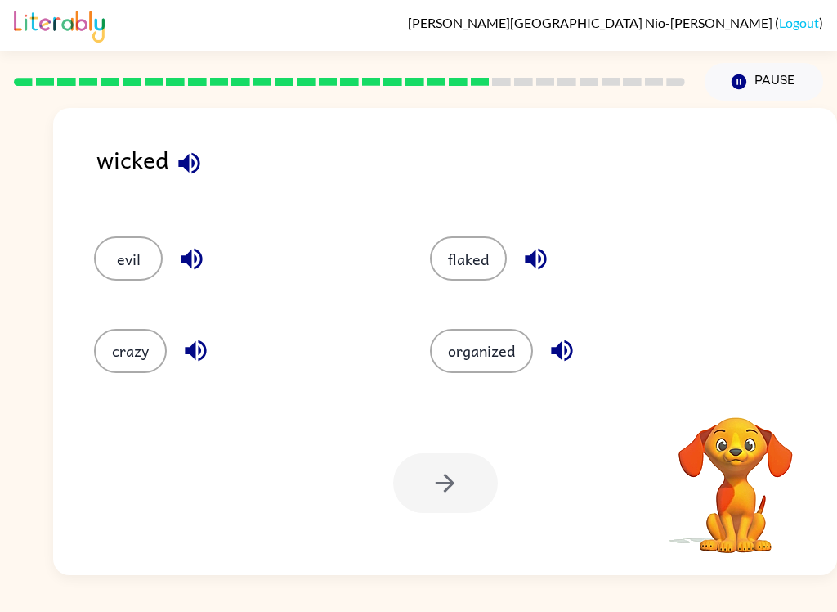
click at [186, 160] on icon "button" at bounding box center [188, 162] width 21 height 21
click at [143, 342] on button "crazy" at bounding box center [130, 351] width 73 height 44
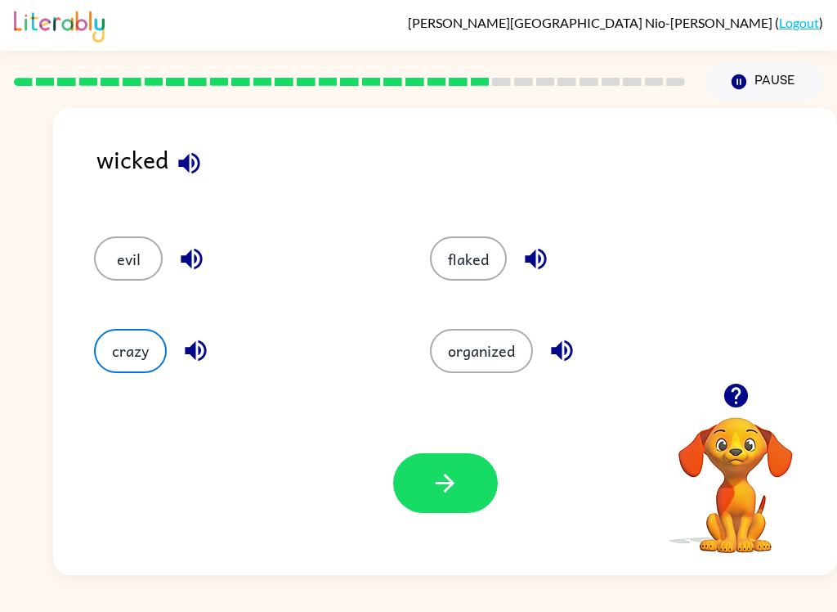
click at [451, 476] on icon "button" at bounding box center [445, 483] width 29 height 29
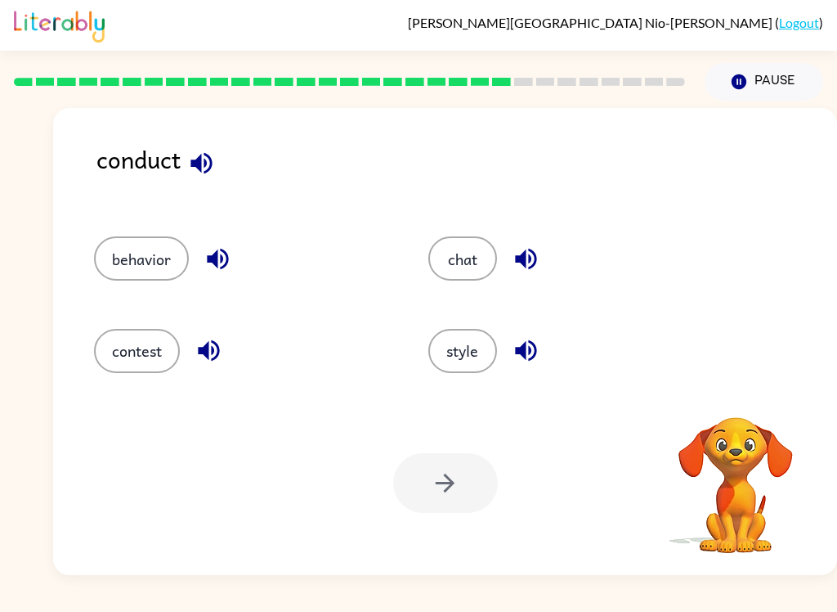
click at [203, 156] on icon "button" at bounding box center [201, 163] width 29 height 29
click at [206, 160] on icon "button" at bounding box center [201, 163] width 29 height 29
click at [217, 251] on icon "button" at bounding box center [218, 259] width 29 height 29
click at [201, 346] on icon "button" at bounding box center [209, 350] width 29 height 29
click at [499, 335] on div "style" at bounding box center [577, 351] width 297 height 44
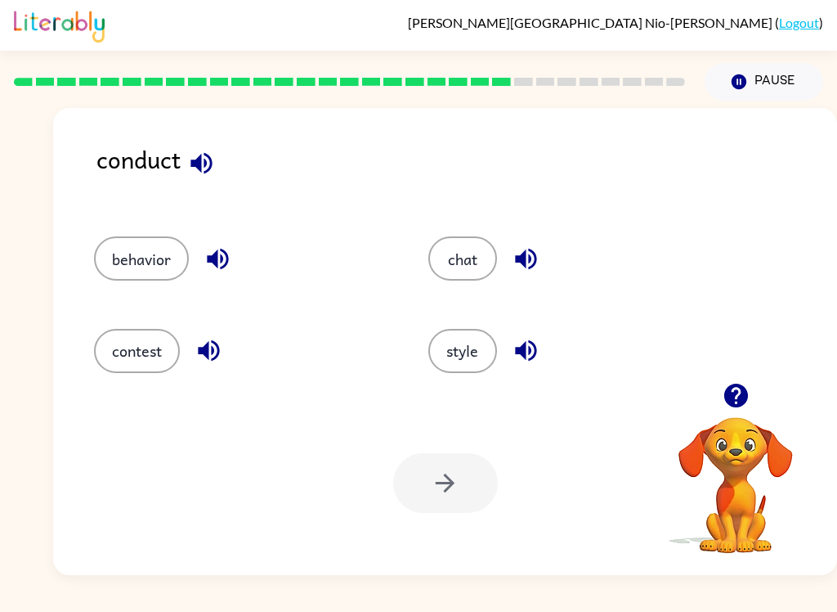
click at [498, 335] on div "style" at bounding box center [577, 351] width 297 height 44
click at [541, 364] on icon "button" at bounding box center [526, 350] width 29 height 29
click at [540, 363] on icon "button" at bounding box center [526, 350] width 29 height 29
click at [519, 342] on icon "button" at bounding box center [526, 350] width 29 height 29
click at [507, 259] on button "button" at bounding box center [526, 259] width 42 height 42
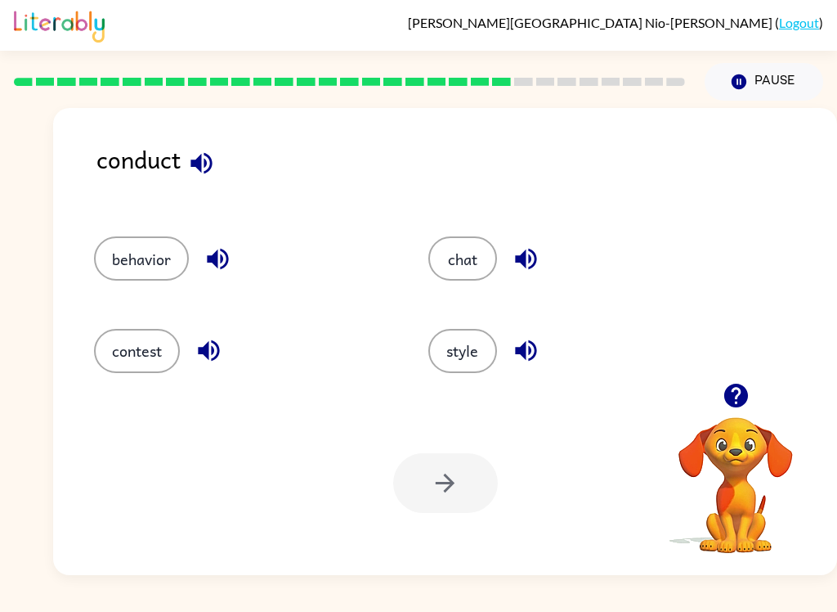
click at [457, 272] on button "chat" at bounding box center [463, 258] width 69 height 44
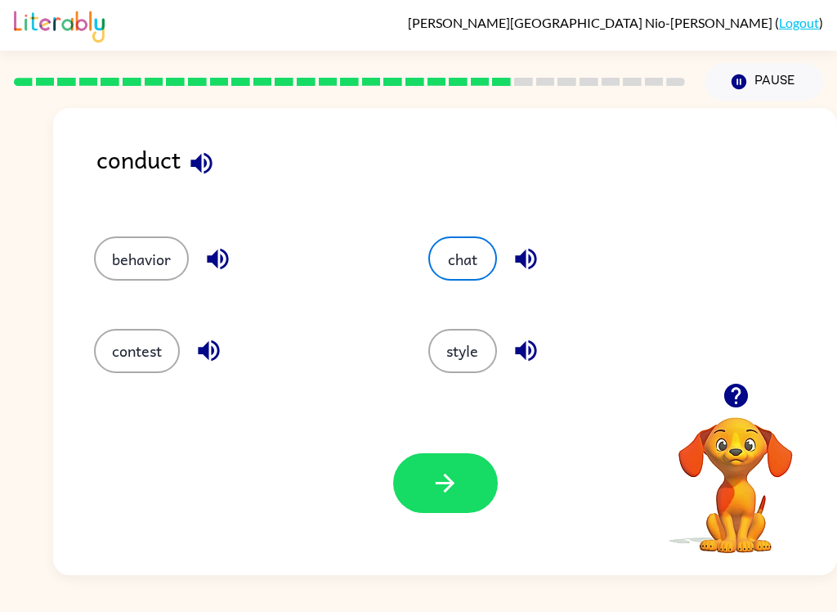
click at [456, 489] on icon "button" at bounding box center [445, 483] width 29 height 29
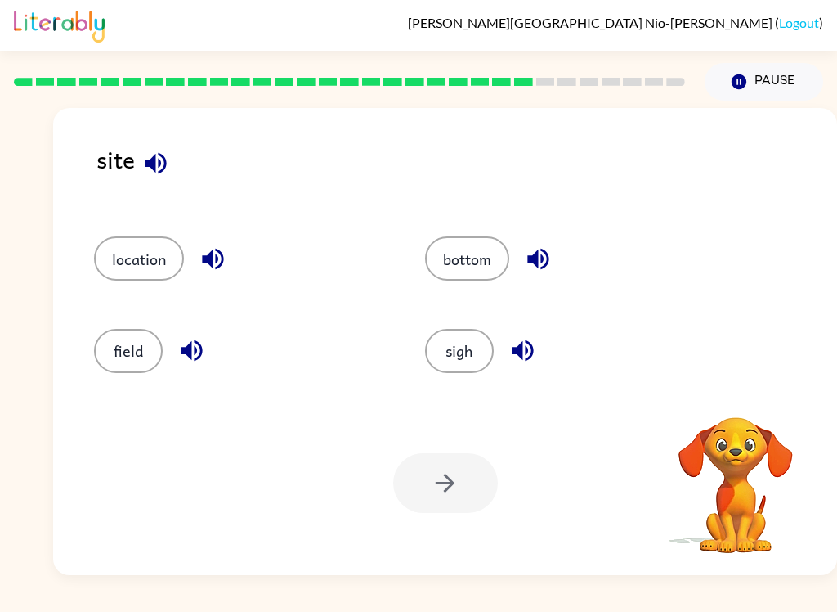
click at [173, 150] on div "site" at bounding box center [467, 172] width 741 height 63
click at [164, 176] on icon "button" at bounding box center [155, 163] width 29 height 29
click at [196, 268] on button "button" at bounding box center [213, 259] width 42 height 42
click at [186, 354] on icon "button" at bounding box center [191, 350] width 21 height 21
click at [507, 348] on button "button" at bounding box center [523, 351] width 42 height 42
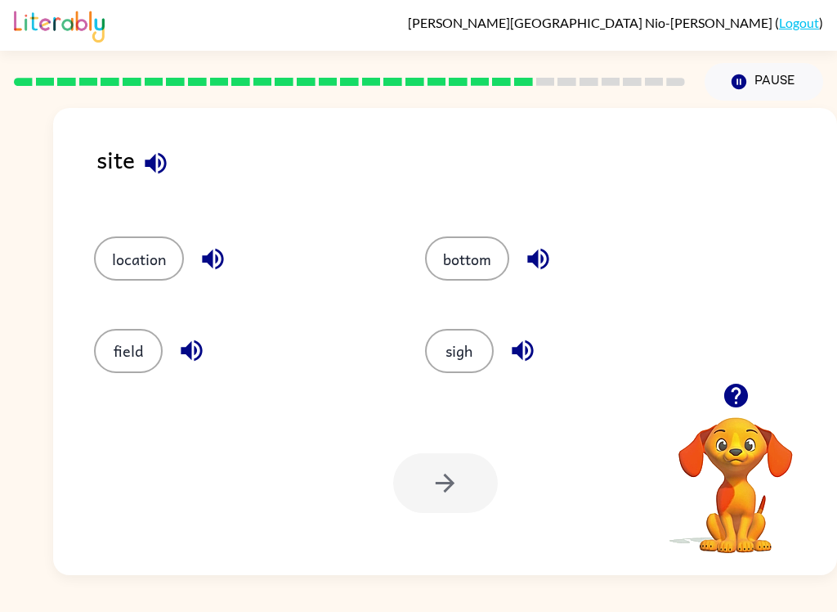
click at [438, 350] on button "sigh" at bounding box center [459, 351] width 69 height 44
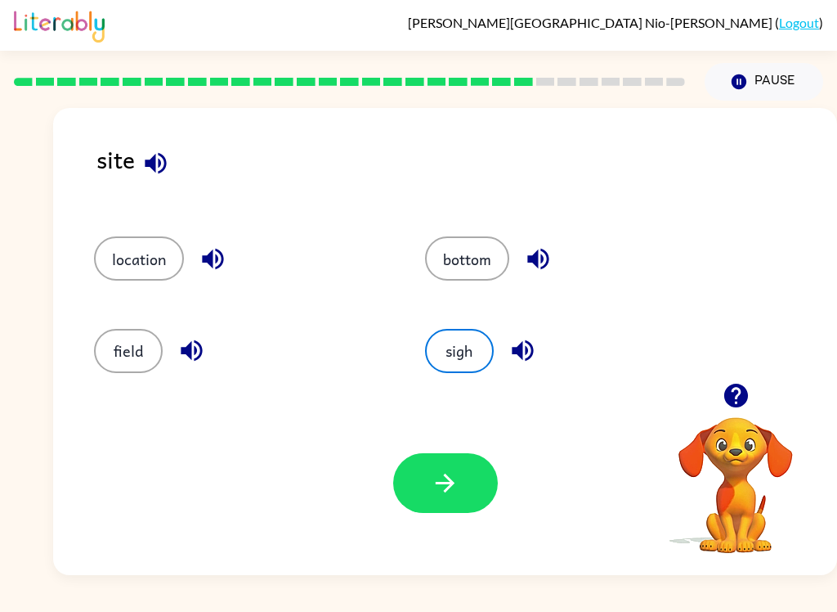
click at [445, 486] on icon "button" at bounding box center [445, 483] width 29 height 29
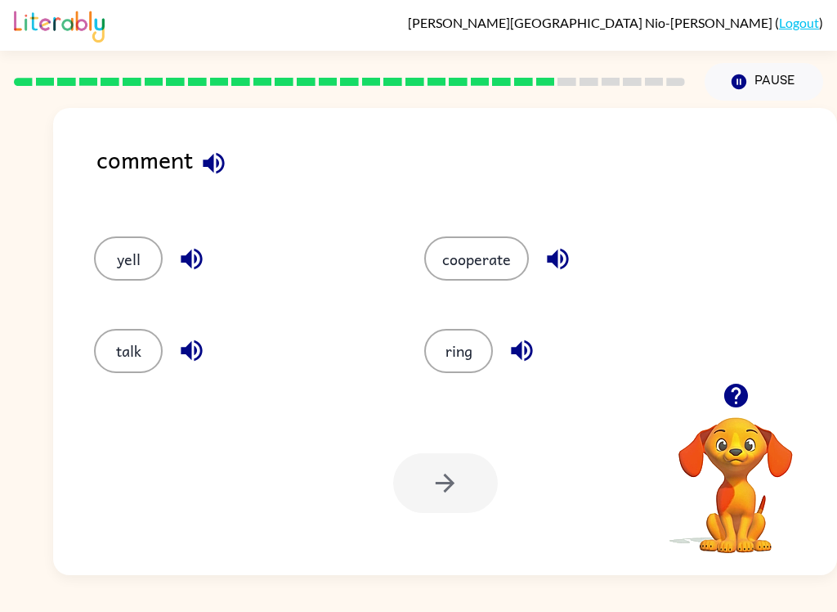
click at [215, 159] on icon "button" at bounding box center [214, 163] width 29 height 29
click at [193, 234] on div "yell" at bounding box center [228, 251] width 330 height 92
click at [566, 255] on icon "button" at bounding box center [557, 259] width 21 height 21
click at [526, 357] on icon "button" at bounding box center [522, 350] width 29 height 29
click at [458, 256] on button "cooperate" at bounding box center [476, 258] width 105 height 44
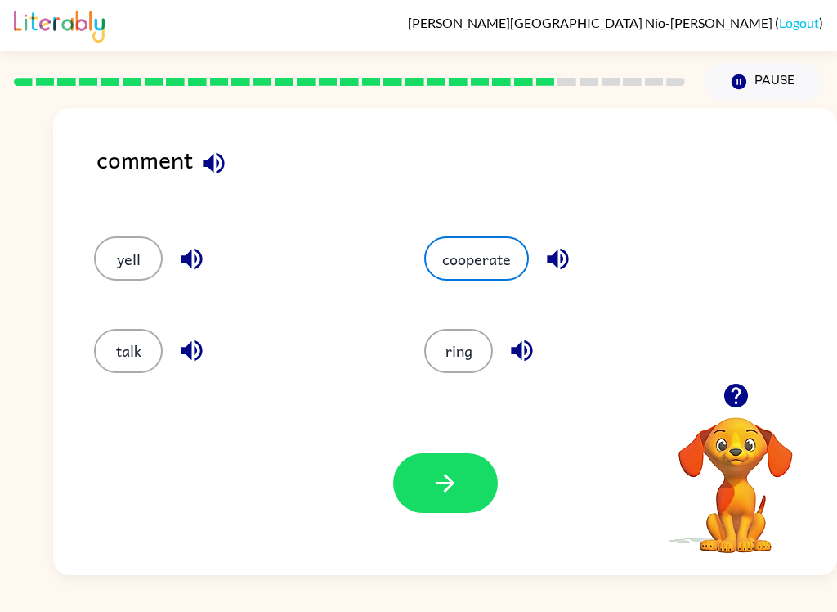
click at [431, 472] on icon "button" at bounding box center [445, 483] width 29 height 29
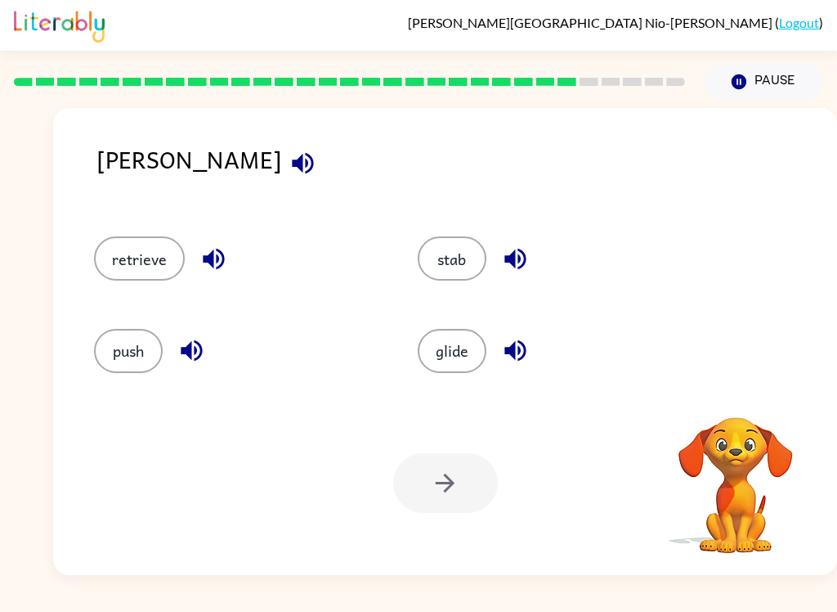
click at [292, 165] on icon "button" at bounding box center [302, 162] width 21 height 21
click at [282, 145] on button "button" at bounding box center [303, 163] width 42 height 42
click at [289, 158] on icon "button" at bounding box center [303, 163] width 29 height 29
click at [292, 164] on icon "button" at bounding box center [302, 162] width 21 height 21
click at [453, 353] on button "glide" at bounding box center [452, 351] width 69 height 44
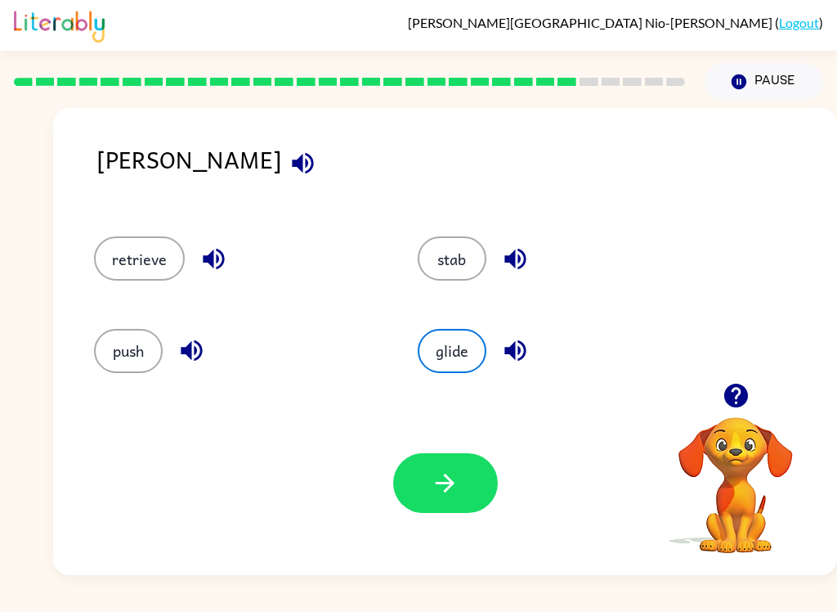
click at [447, 494] on icon "button" at bounding box center [445, 483] width 29 height 29
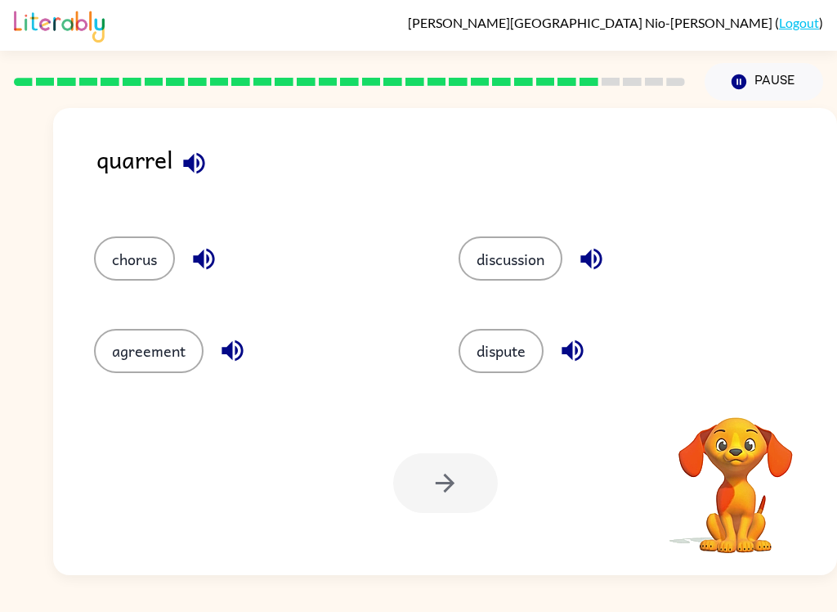
click at [177, 168] on button "button" at bounding box center [194, 163] width 42 height 42
click at [213, 253] on icon "button" at bounding box center [203, 259] width 21 height 21
click at [113, 255] on button "chorus" at bounding box center [134, 258] width 81 height 44
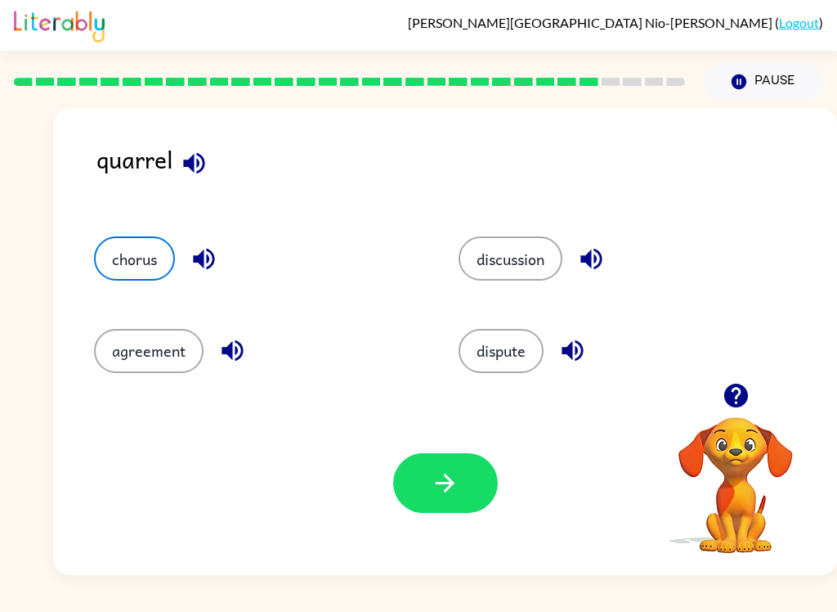
click at [451, 465] on button "button" at bounding box center [445, 483] width 105 height 60
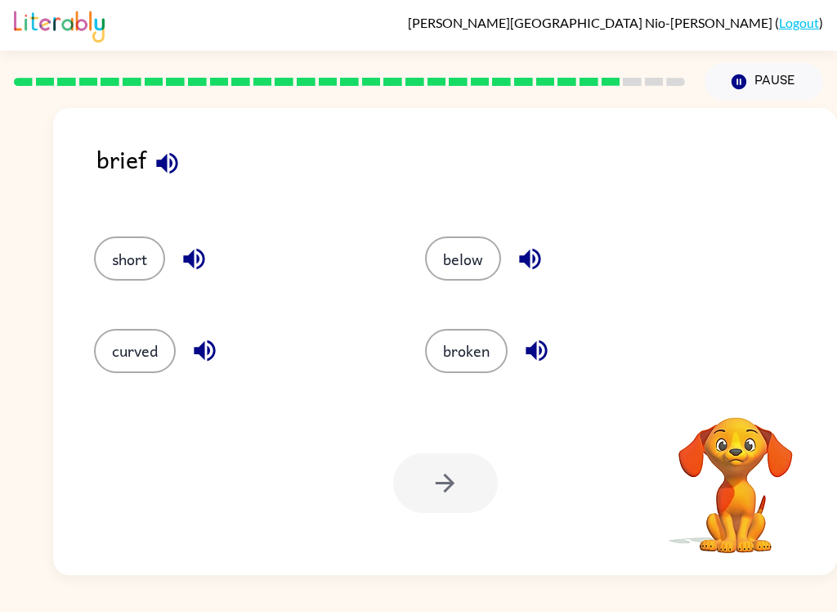
click at [156, 147] on button "button" at bounding box center [167, 163] width 42 height 42
click at [188, 268] on icon "button" at bounding box center [194, 259] width 29 height 29
click at [191, 343] on icon "button" at bounding box center [205, 350] width 29 height 29
click at [520, 359] on button "button" at bounding box center [537, 351] width 42 height 42
click at [468, 349] on button "broken" at bounding box center [466, 351] width 83 height 44
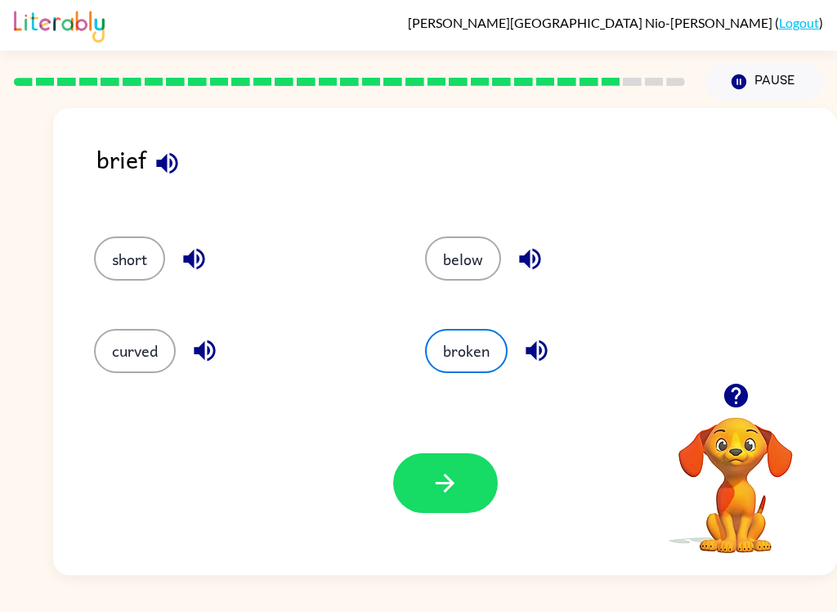
click at [388, 444] on div "Your browser must support playing .mp4 files to use Literably. Please try using…" at bounding box center [445, 483] width 784 height 184
click at [426, 476] on button "button" at bounding box center [445, 483] width 105 height 60
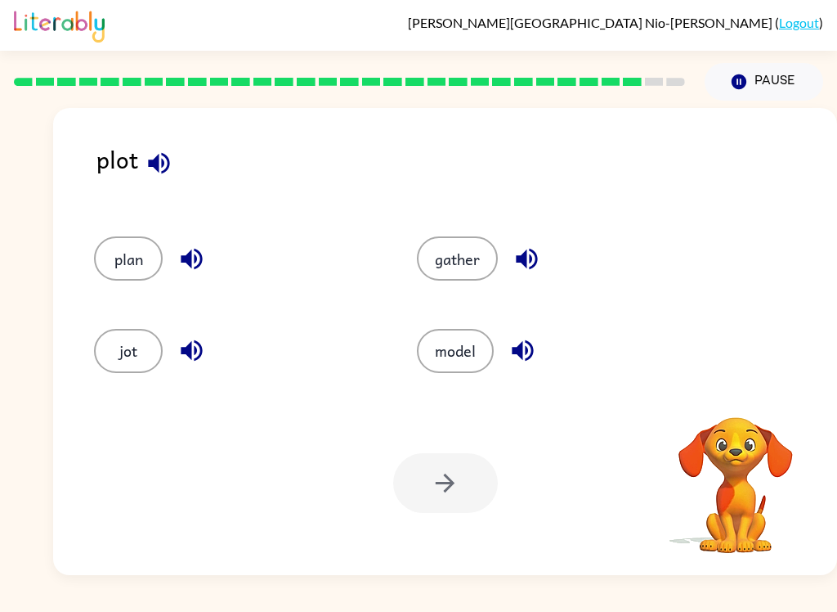
click at [159, 163] on icon "button" at bounding box center [158, 162] width 21 height 21
click at [150, 159] on icon "button" at bounding box center [159, 163] width 29 height 29
click at [157, 164] on icon "button" at bounding box center [158, 162] width 21 height 21
click at [157, 163] on icon "button" at bounding box center [158, 162] width 21 height 21
click at [150, 155] on icon "button" at bounding box center [159, 163] width 29 height 29
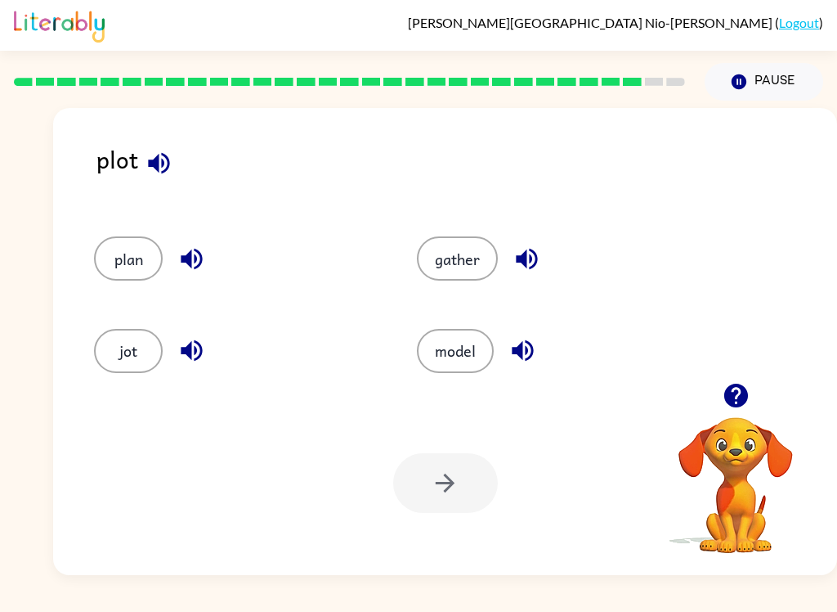
click at [147, 164] on icon "button" at bounding box center [159, 163] width 29 height 29
click at [164, 167] on icon "button" at bounding box center [159, 163] width 29 height 29
click at [149, 164] on icon "button" at bounding box center [158, 162] width 21 height 21
click at [106, 352] on button "jot" at bounding box center [128, 351] width 69 height 44
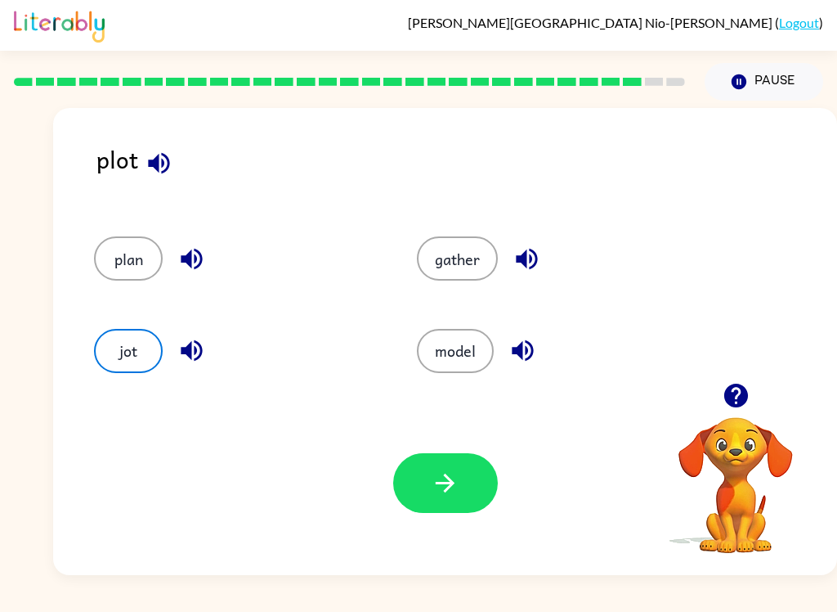
click at [419, 476] on button "button" at bounding box center [445, 483] width 105 height 60
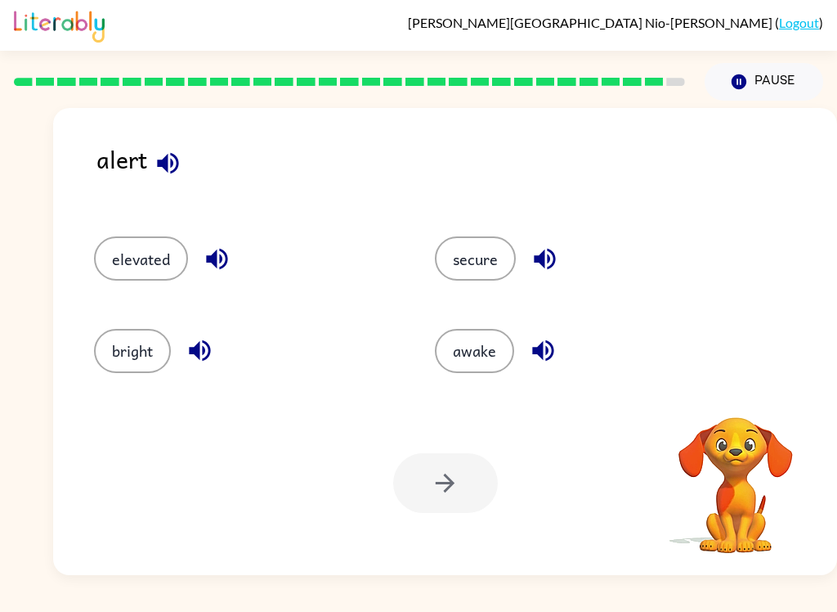
click at [175, 161] on icon "button" at bounding box center [168, 163] width 29 height 29
click at [548, 353] on icon "button" at bounding box center [543, 350] width 29 height 29
click at [164, 159] on icon "button" at bounding box center [168, 163] width 29 height 29
click at [140, 355] on button "bright" at bounding box center [132, 351] width 77 height 44
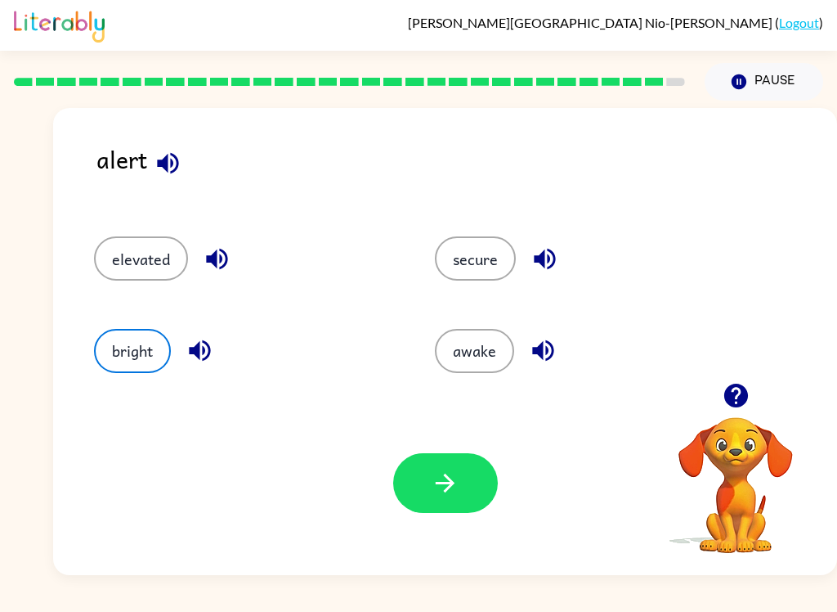
click at [460, 261] on button "secure" at bounding box center [475, 258] width 81 height 44
click at [431, 271] on div "secure" at bounding box center [574, 251] width 341 height 92
click at [435, 481] on icon "button" at bounding box center [445, 483] width 29 height 29
